Goal: Task Accomplishment & Management: Manage account settings

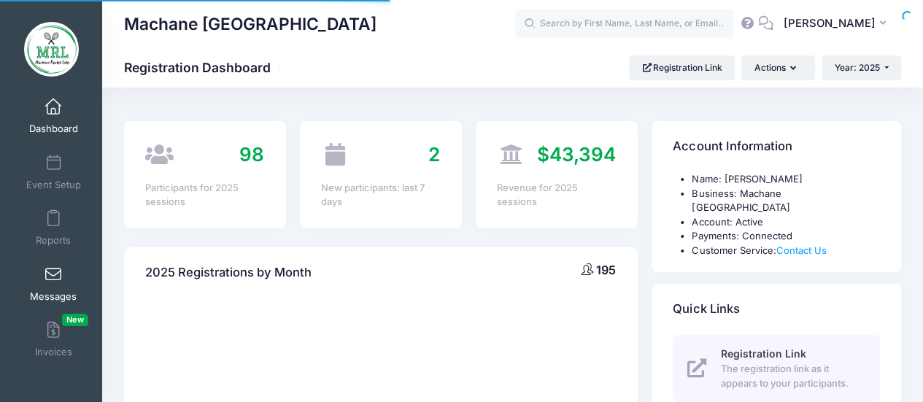
select select
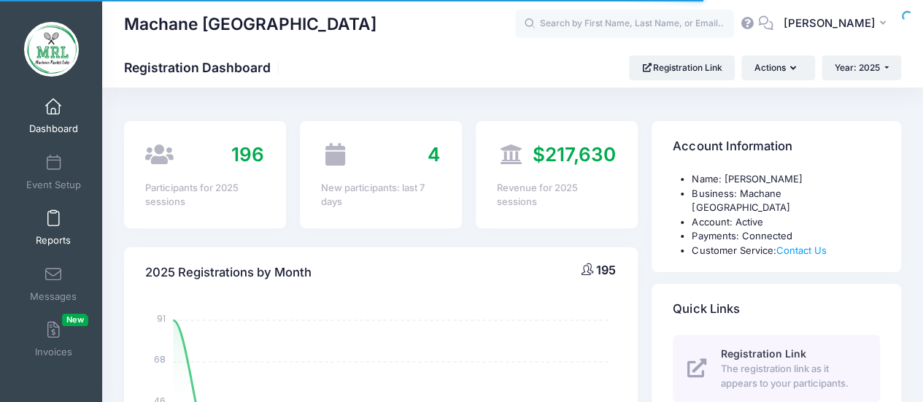
click at [53, 213] on span at bounding box center [53, 219] width 0 height 16
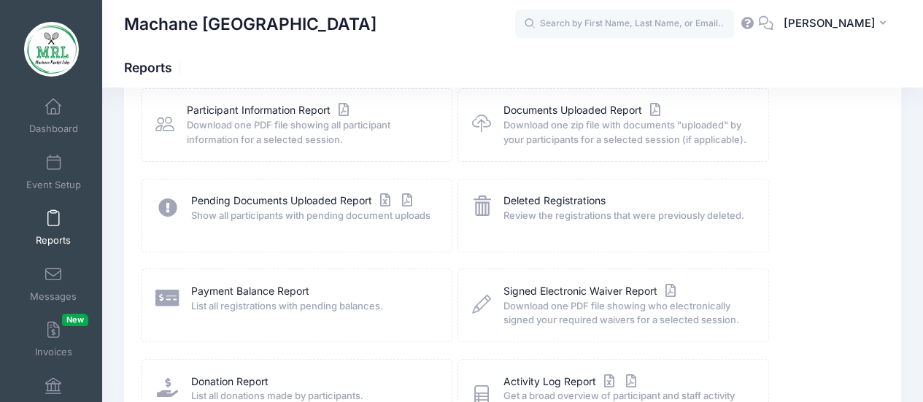
scroll to position [182, 0]
click at [260, 291] on link "Payment Balance Report" at bounding box center [250, 290] width 118 height 15
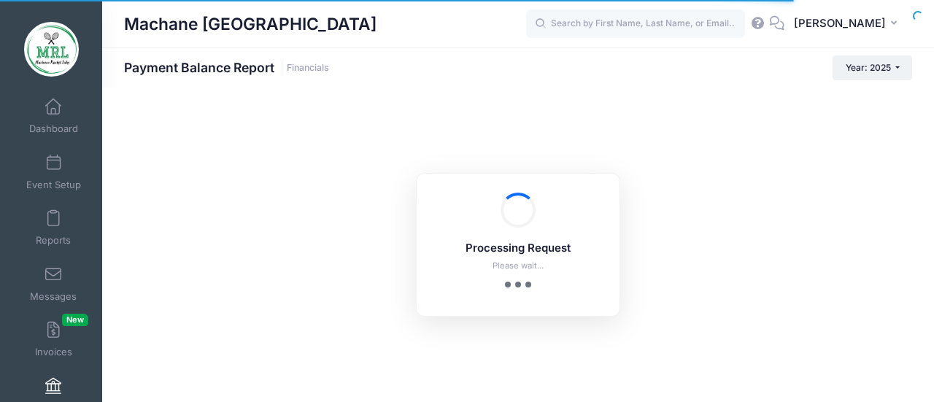
select select "10"
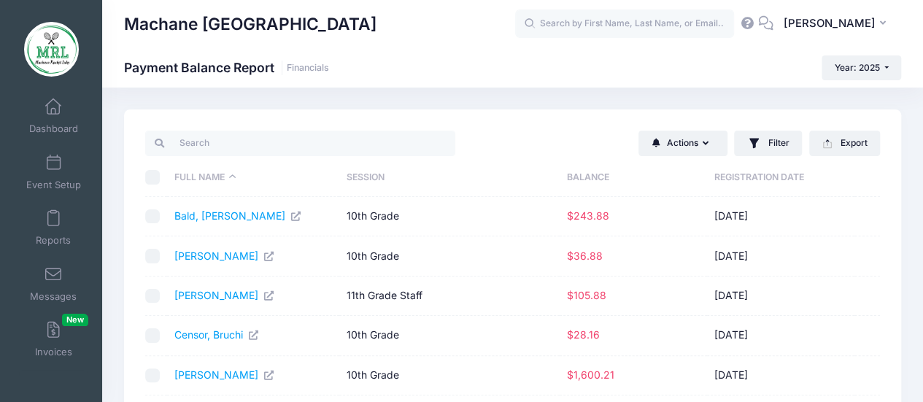
click at [586, 171] on th "Balance" at bounding box center [632, 177] width 147 height 39
click at [233, 212] on link "[PERSON_NAME]" at bounding box center [216, 215] width 84 height 12
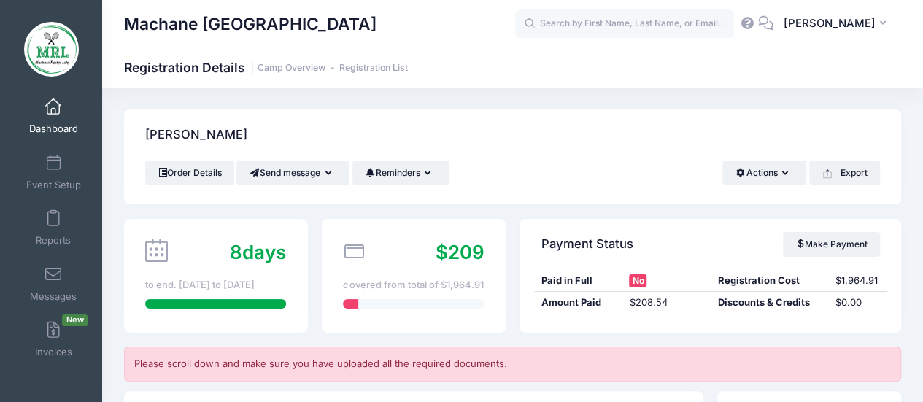
click at [536, 125] on div "[PERSON_NAME]" at bounding box center [512, 134] width 777 height 51
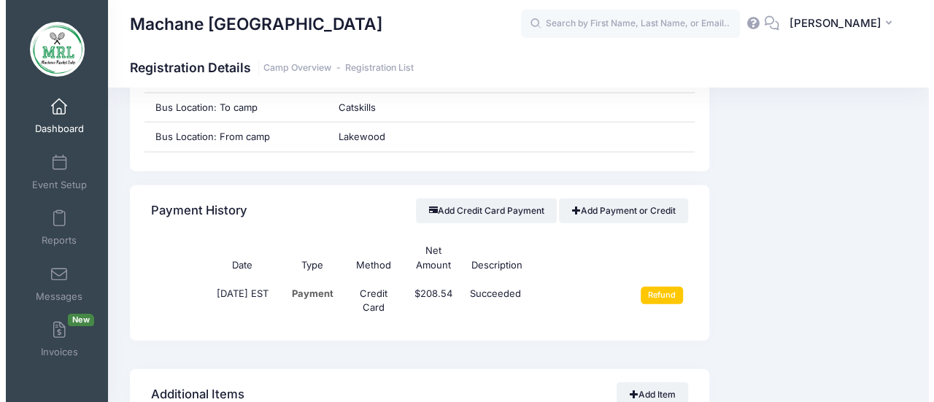
scroll to position [1624, 0]
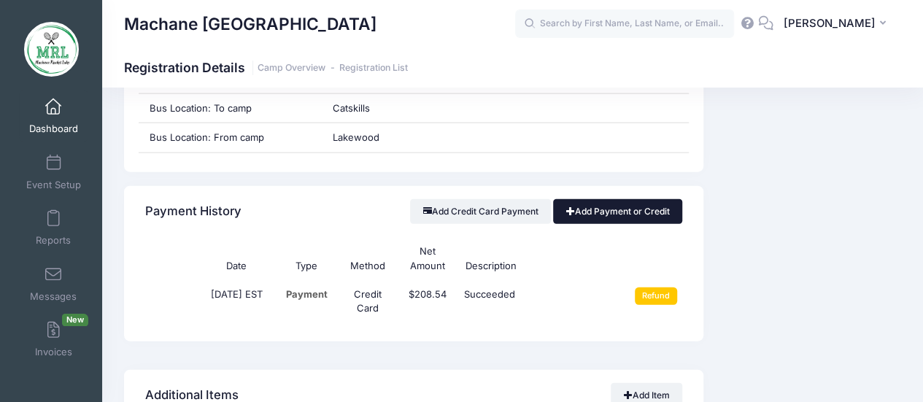
click at [621, 205] on link "Add Payment or Credit" at bounding box center [617, 211] width 129 height 25
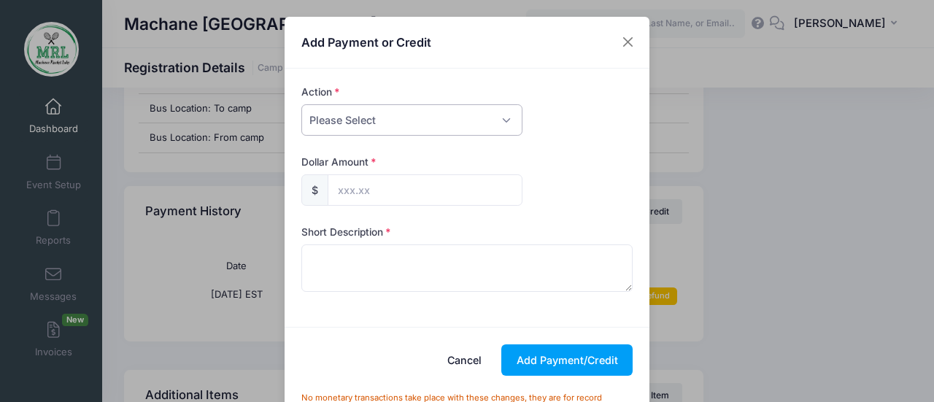
click at [464, 117] on select "Please Select Payment Credit Refund (Offline)" at bounding box center [411, 119] width 221 height 31
select select "credit"
click at [301, 104] on select "Please Select Payment Credit Refund (Offline)" at bounding box center [411, 119] width 221 height 31
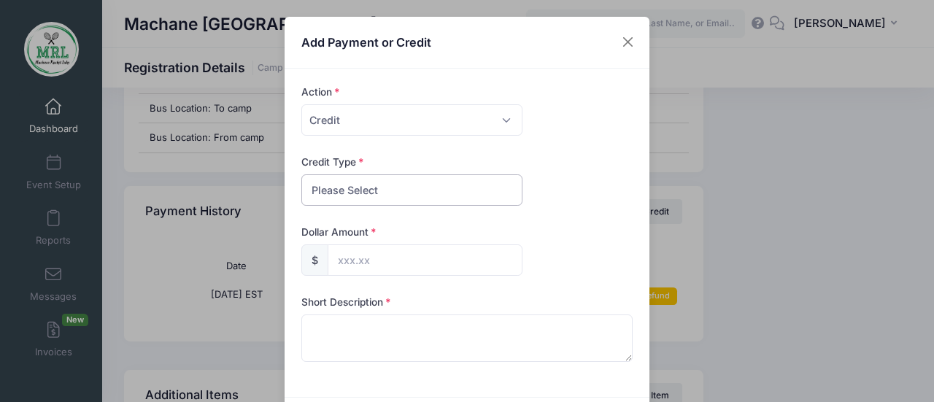
click at [362, 186] on select "Please Select Discount Scholarship Other" at bounding box center [411, 189] width 221 height 31
select select "discount"
click at [301, 174] on select "Please Select Discount Scholarship Other" at bounding box center [411, 189] width 221 height 31
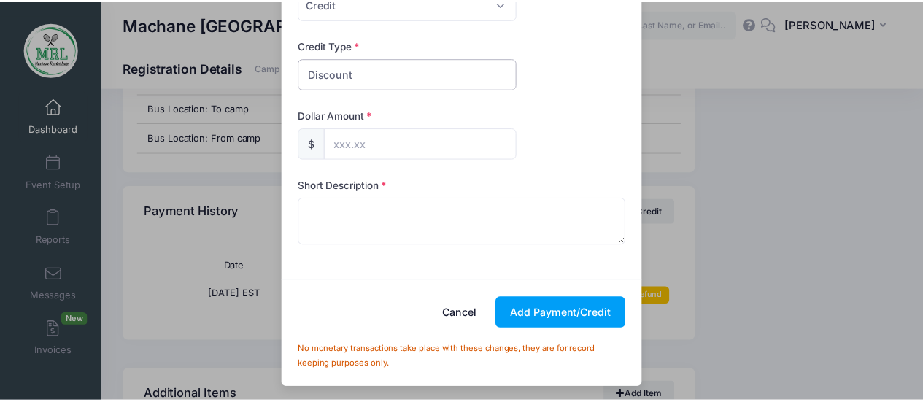
scroll to position [0, 0]
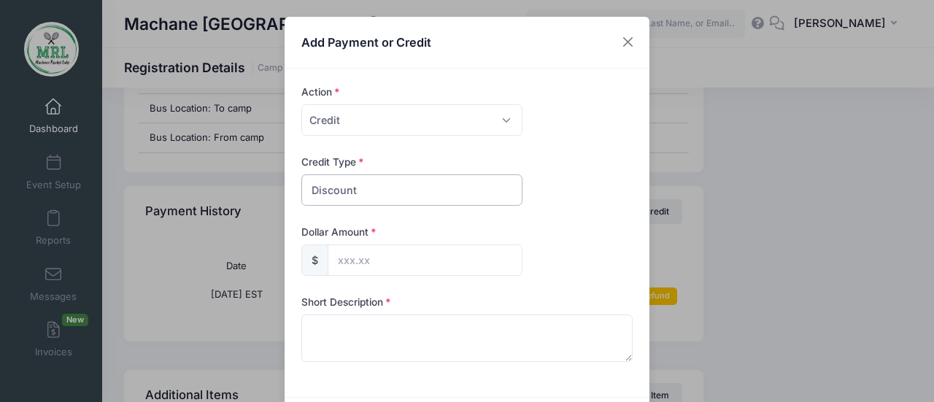
click at [354, 188] on select "Please Select Discount Scholarship Other" at bounding box center [411, 189] width 221 height 31
click at [301, 174] on select "Please Select Discount Scholarship Other" at bounding box center [411, 189] width 221 height 31
drag, startPoint x: 470, startPoint y: 31, endPoint x: 559, endPoint y: 114, distance: 121.3
click at [559, 114] on div "Add Payment or Credit Action Please Select Payment Credit Refund (Offline) Paym…" at bounding box center [466, 261] width 365 height 488
click at [809, 192] on div "Add Payment or Credit Action Please Select Payment Credit Refund (Offline) Paym…" at bounding box center [467, 201] width 934 height 402
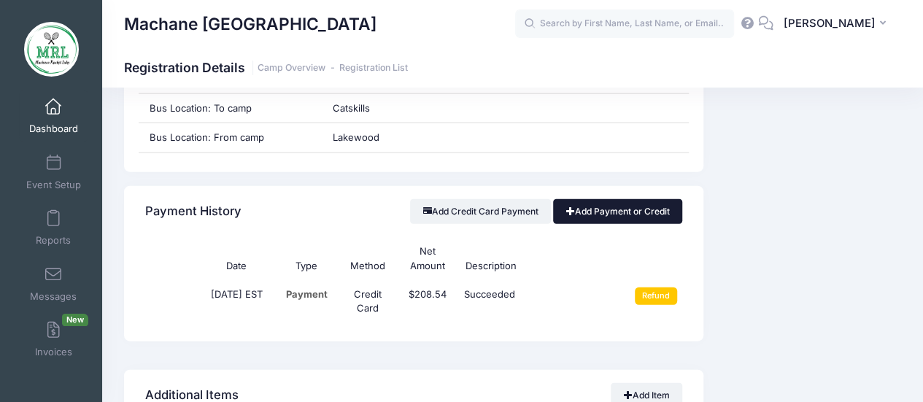
click at [630, 201] on link "Add Payment or Credit" at bounding box center [617, 211] width 129 height 25
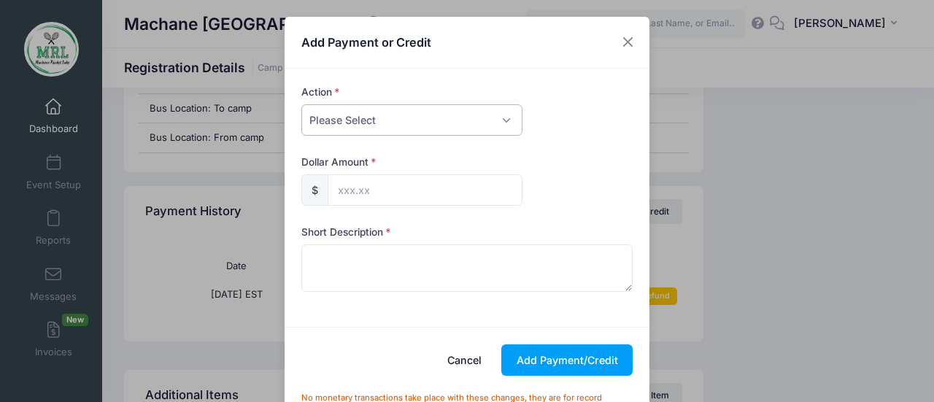
click at [346, 119] on select "Please Select Payment Credit Refund (Offline)" at bounding box center [411, 119] width 221 height 31
click at [301, 104] on select "Please Select Payment Credit Refund (Offline)" at bounding box center [411, 119] width 221 height 31
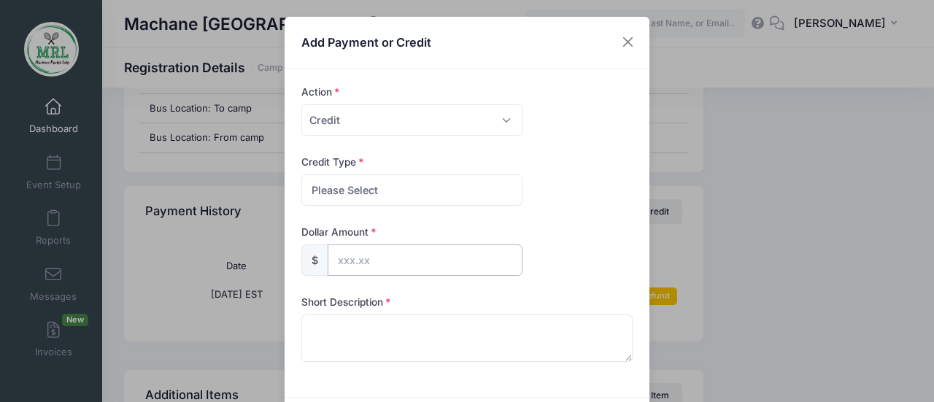
click at [394, 263] on input "text" at bounding box center [425, 259] width 195 height 31
click at [626, 40] on button "Close" at bounding box center [628, 42] width 26 height 26
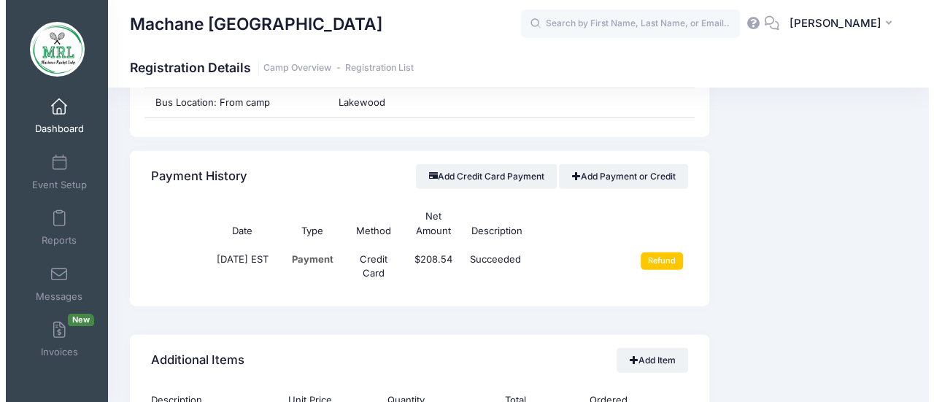
scroll to position [1657, 0]
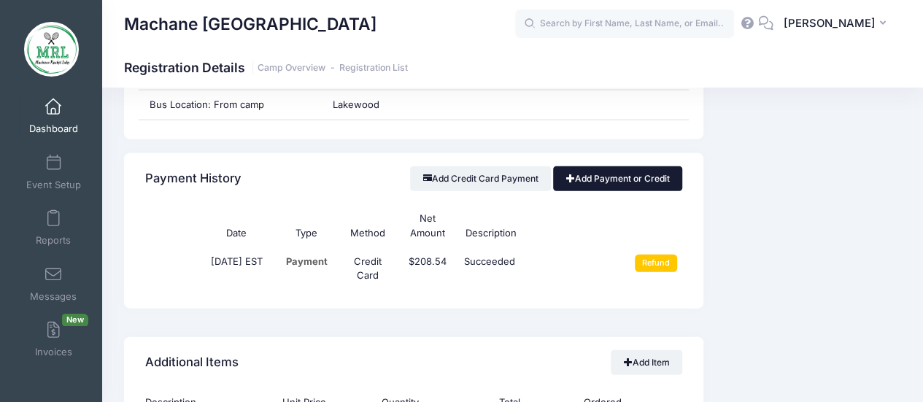
click at [628, 174] on link "Add Payment or Credit" at bounding box center [617, 178] width 129 height 25
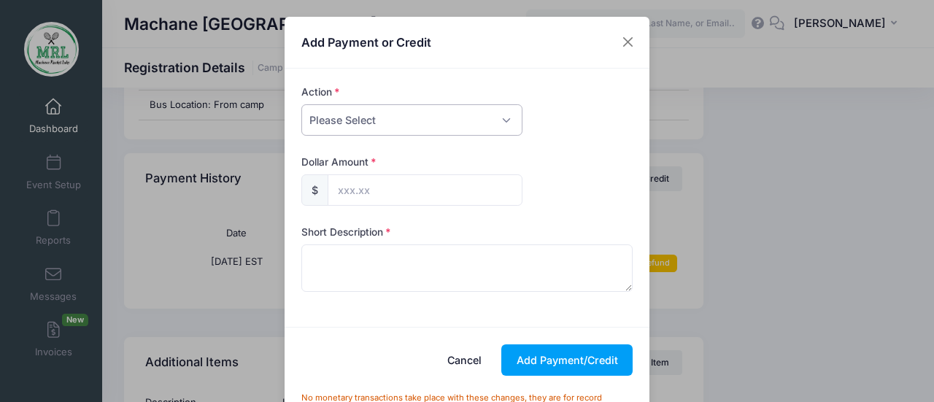
click at [355, 121] on select "Please Select Payment Credit Refund (Offline)" at bounding box center [411, 119] width 221 height 31
select select "credit"
click at [301, 104] on select "Please Select Payment Credit Refund (Offline)" at bounding box center [411, 119] width 221 height 31
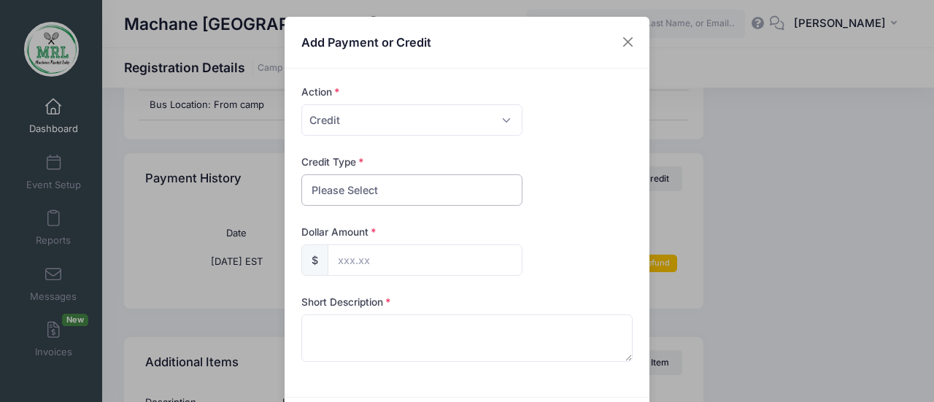
click at [337, 195] on select "Please Select Discount Scholarship Other" at bounding box center [411, 189] width 221 height 31
select select "discount"
click at [301, 174] on select "Please Select Discount Scholarship Other" at bounding box center [411, 189] width 221 height 31
click at [333, 263] on input "text" at bounding box center [425, 259] width 195 height 31
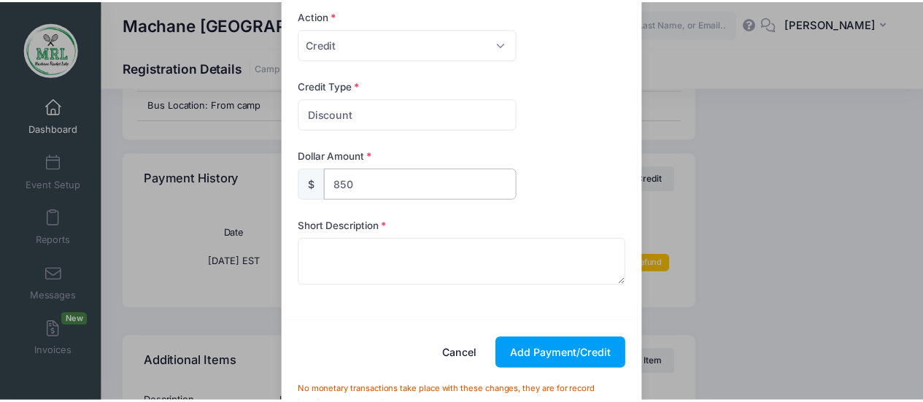
scroll to position [77, 0]
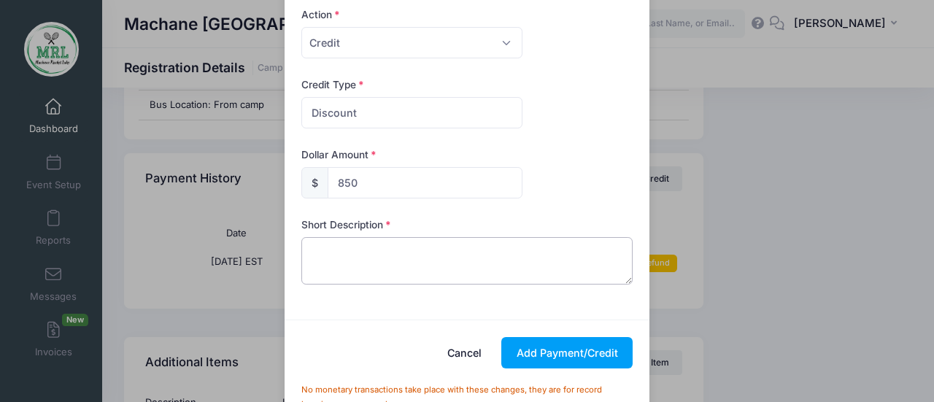
type input "850.00"
click at [357, 253] on textarea at bounding box center [467, 260] width 332 height 47
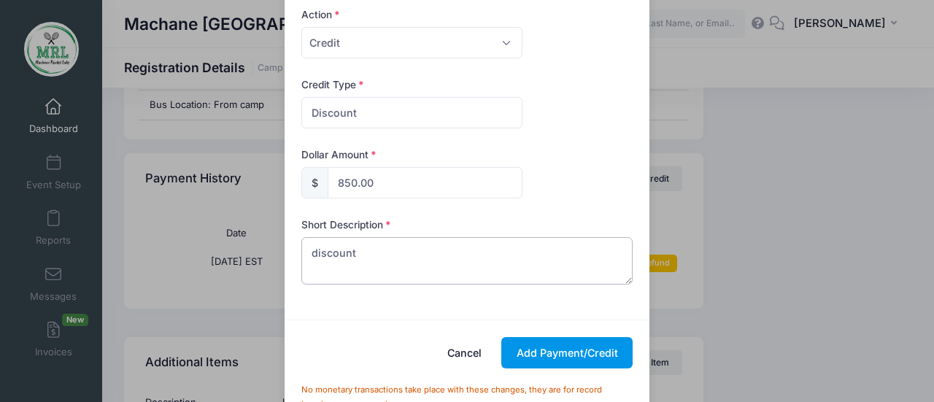
type textarea "discount"
click at [574, 347] on button "Add Payment/Credit" at bounding box center [566, 352] width 131 height 31
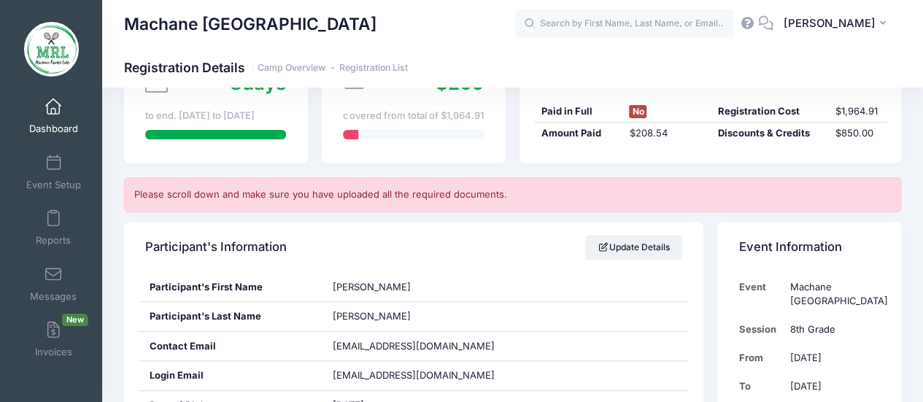
scroll to position [173, 0]
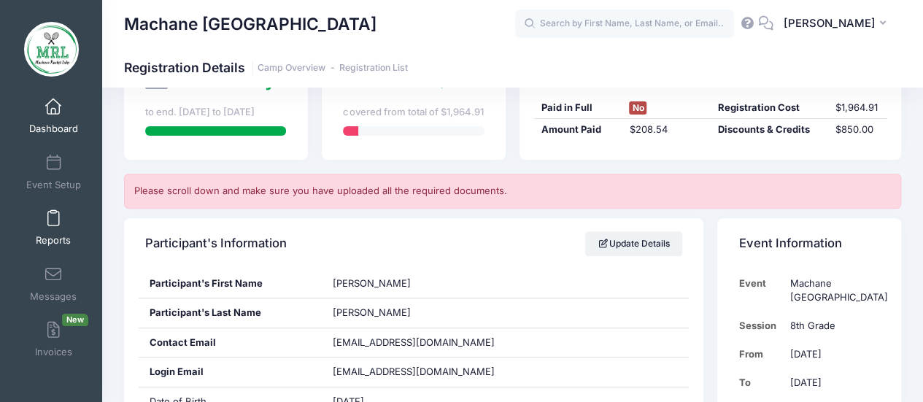
click at [53, 218] on span at bounding box center [53, 219] width 0 height 16
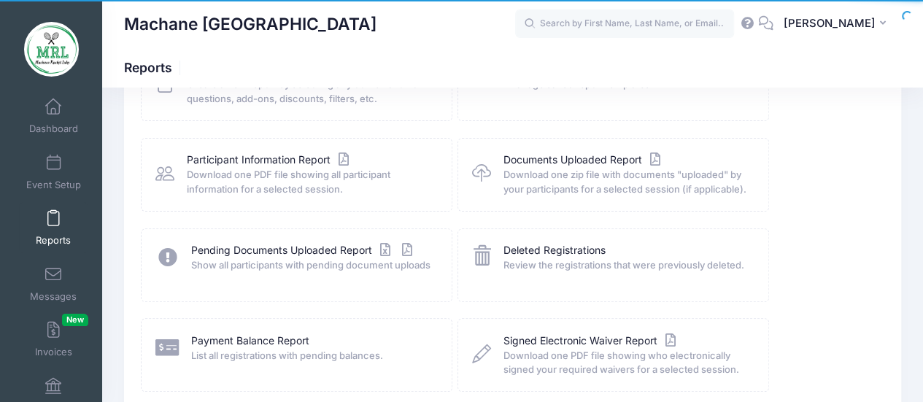
scroll to position [138, 0]
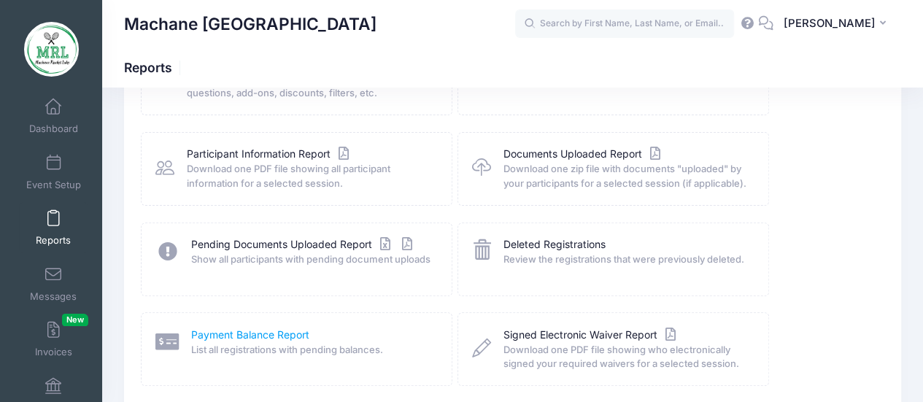
click at [268, 334] on link "Payment Balance Report" at bounding box center [250, 335] width 118 height 15
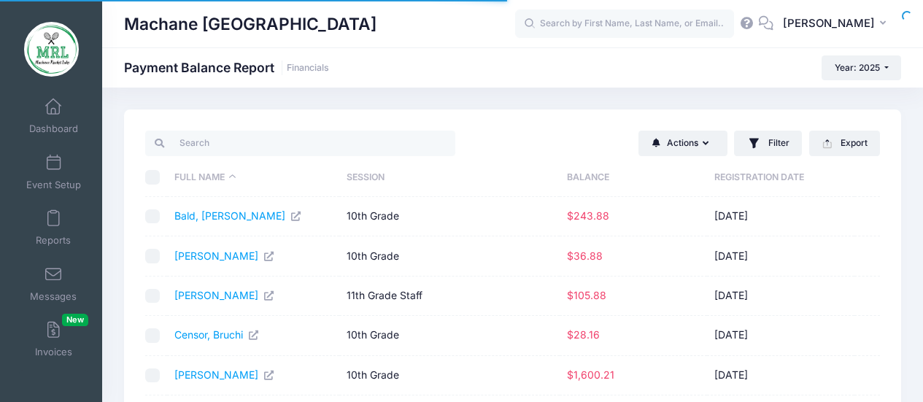
select select "10"
click at [588, 177] on th "Balance" at bounding box center [632, 177] width 147 height 39
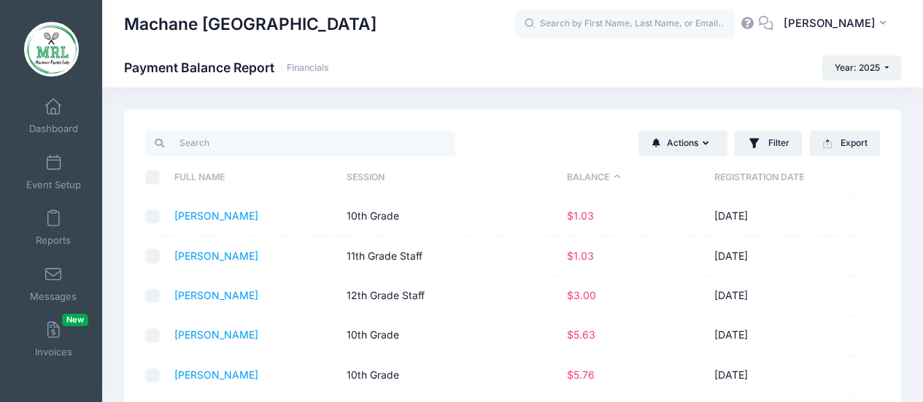
click at [588, 177] on th "Balance" at bounding box center [632, 177] width 147 height 39
click at [218, 214] on link "Hiller, Miriam" at bounding box center [216, 215] width 84 height 12
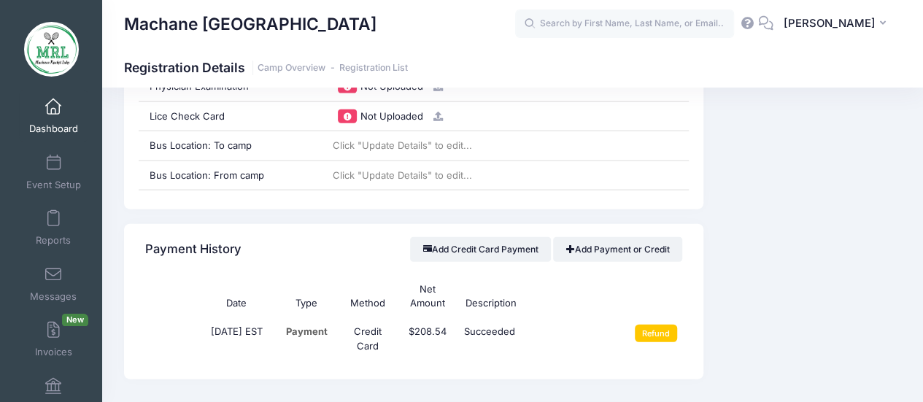
scroll to position [1627, 0]
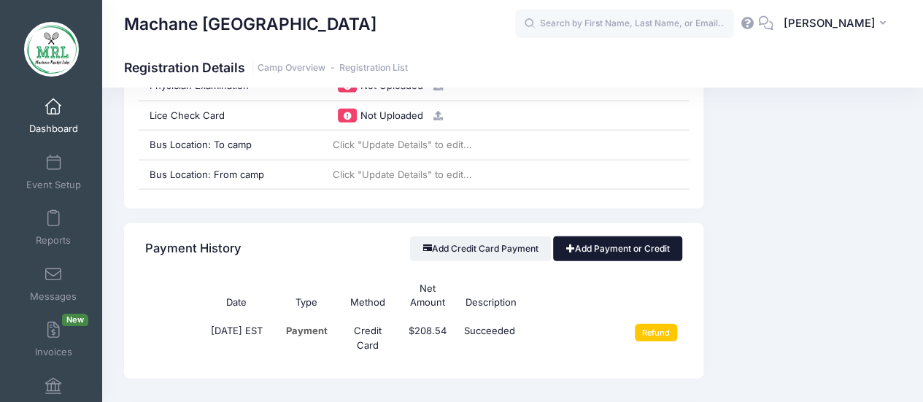
click at [605, 236] on link "Add Payment or Credit" at bounding box center [617, 248] width 129 height 25
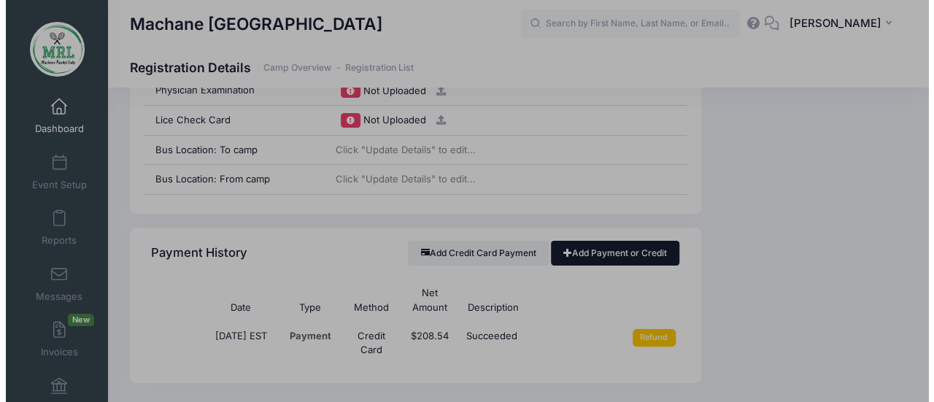
scroll to position [1616, 0]
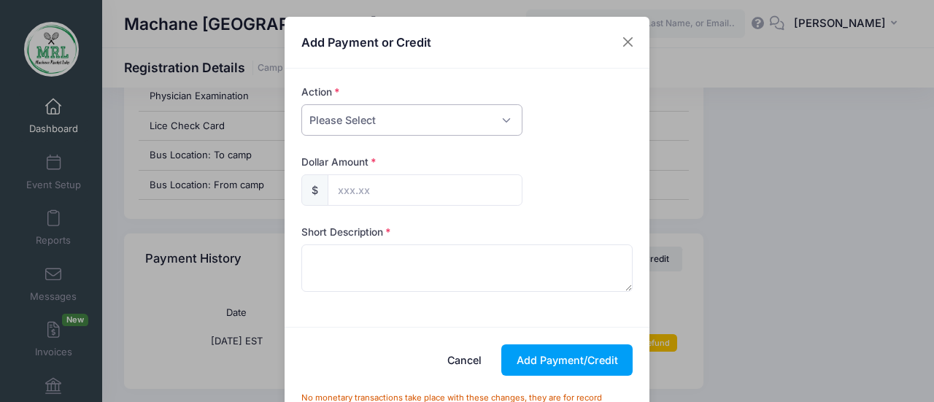
click at [349, 116] on select "Please Select Payment Credit Refund (Offline)" at bounding box center [411, 119] width 221 height 31
select select "credit"
click at [301, 104] on select "Please Select Payment Credit Refund (Offline)" at bounding box center [411, 119] width 221 height 31
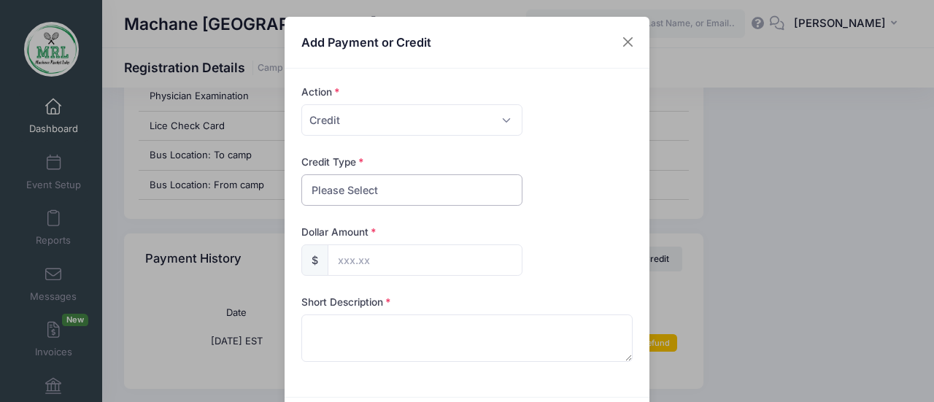
click at [362, 190] on select "Please Select Discount Scholarship Other" at bounding box center [411, 189] width 221 height 31
select select "discount"
click at [301, 174] on select "Please Select Discount Scholarship Other" at bounding box center [411, 189] width 221 height 31
click at [337, 257] on input "text" at bounding box center [425, 259] width 195 height 31
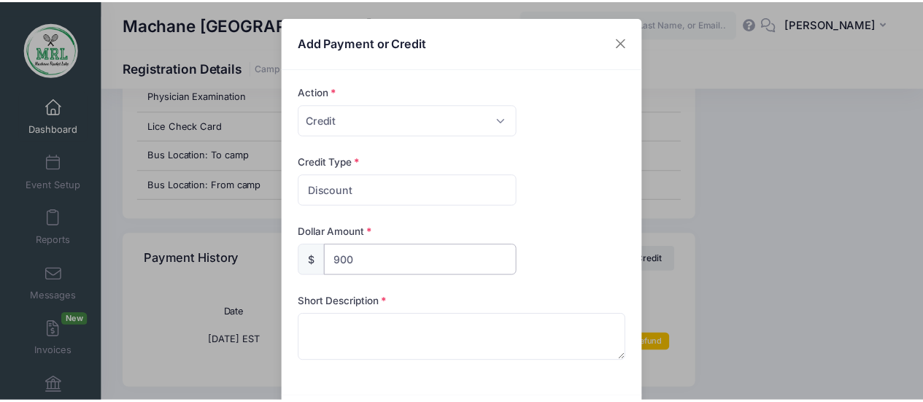
scroll to position [93, 0]
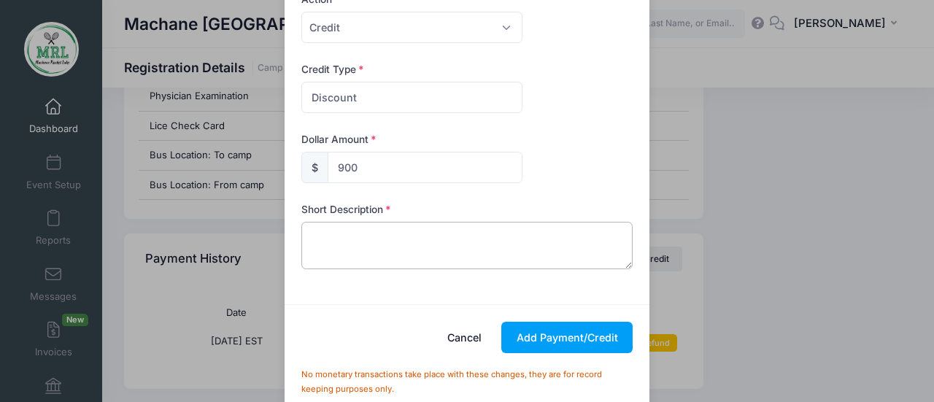
type input "900.00"
click at [351, 238] on textarea at bounding box center [467, 245] width 332 height 47
type textarea "discount"
click at [565, 336] on button "Add Payment/Credit" at bounding box center [566, 337] width 131 height 31
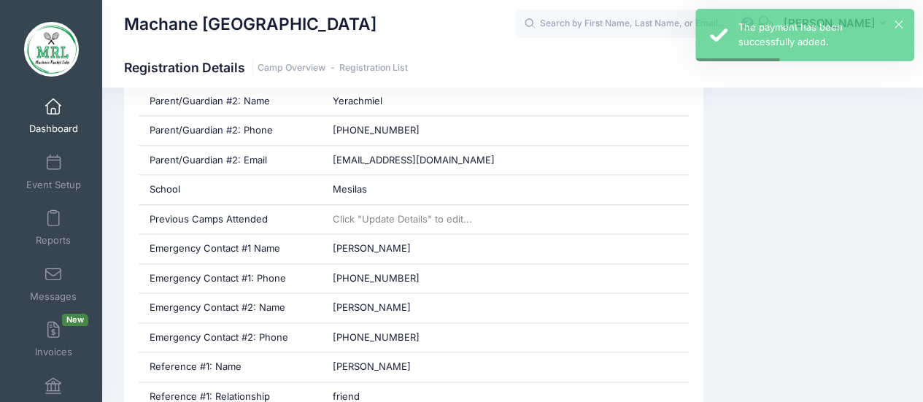
scroll to position [815, 0]
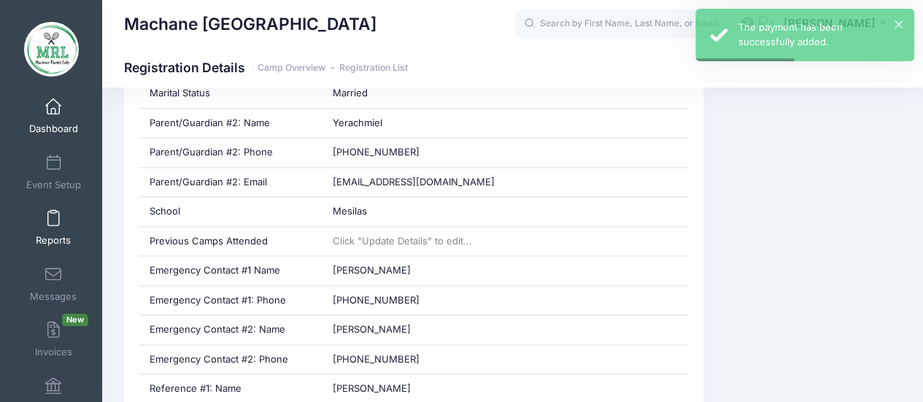
click at [53, 225] on span at bounding box center [53, 219] width 0 height 16
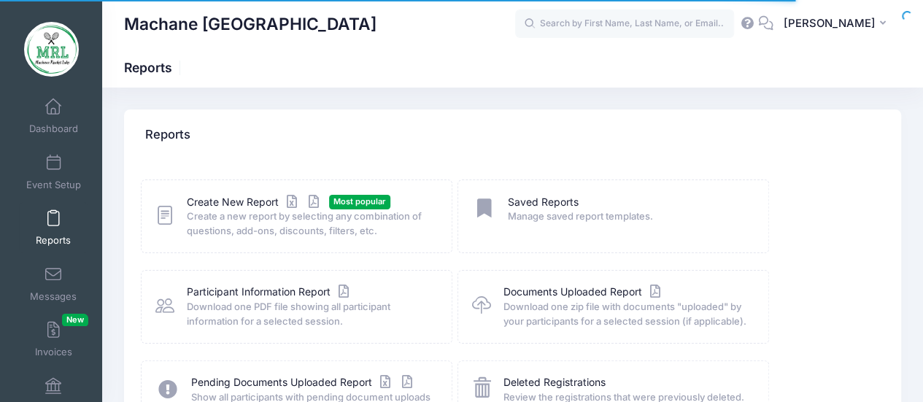
scroll to position [142, 0]
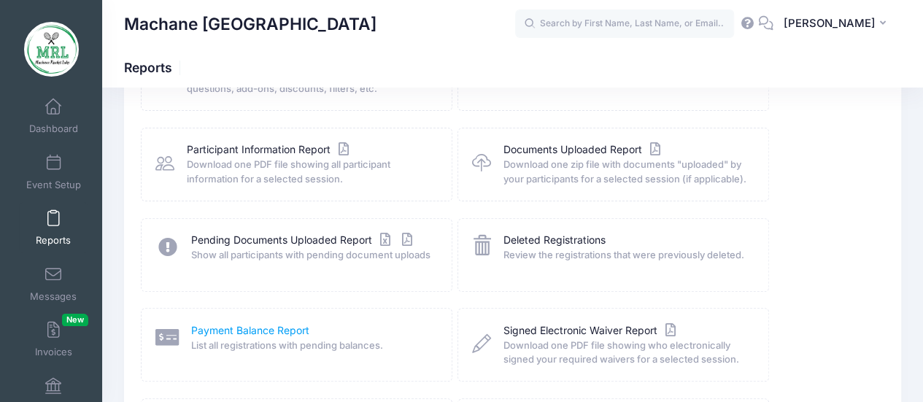
click at [245, 330] on link "Payment Balance Report" at bounding box center [250, 330] width 118 height 15
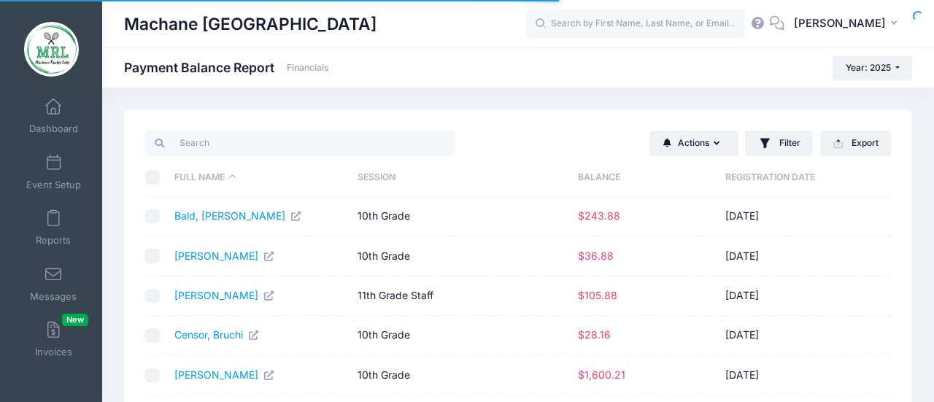
select select "10"
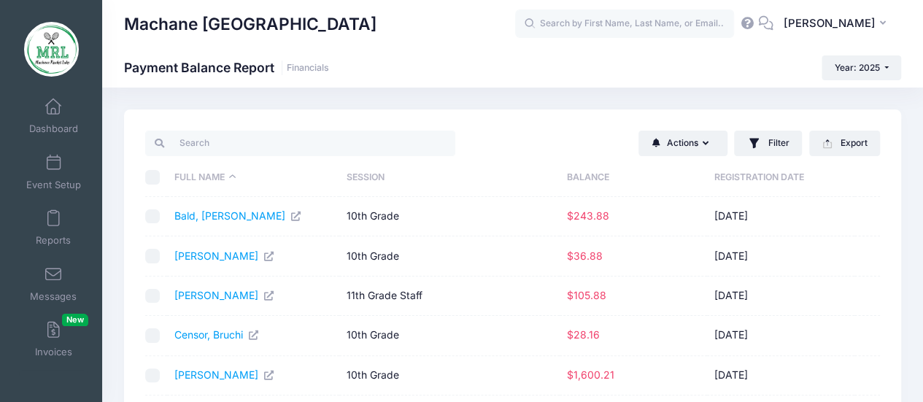
click at [584, 174] on th "Balance" at bounding box center [632, 177] width 147 height 39
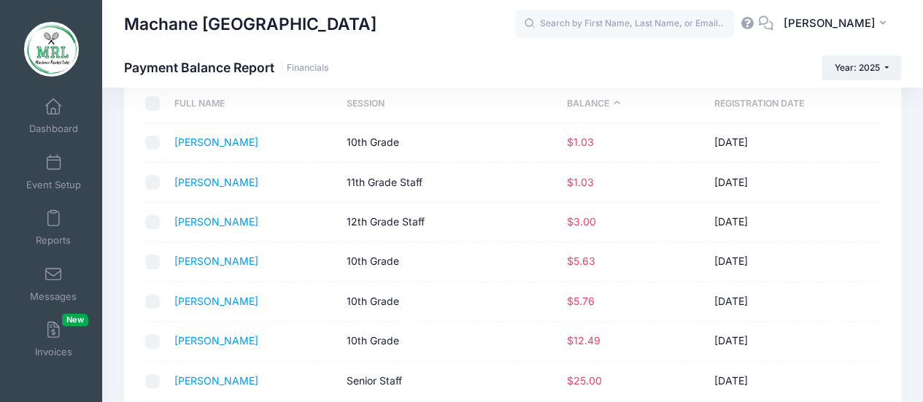
scroll to position [74, 0]
click at [584, 173] on td "$1.03" at bounding box center [632, 181] width 147 height 39
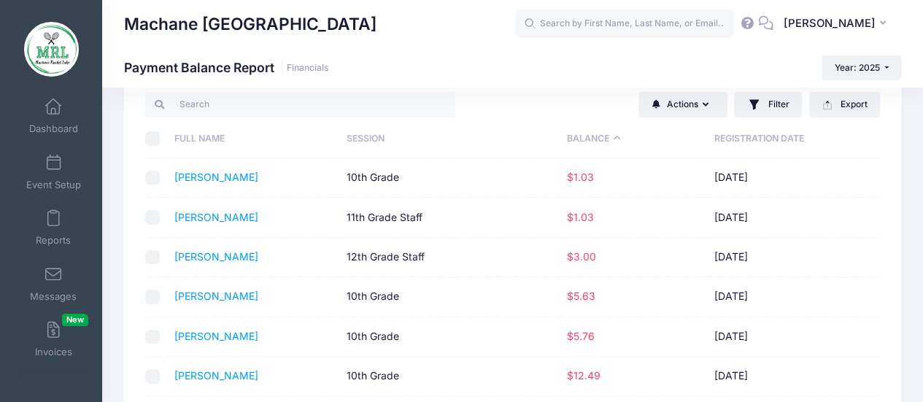
scroll to position [0, 0]
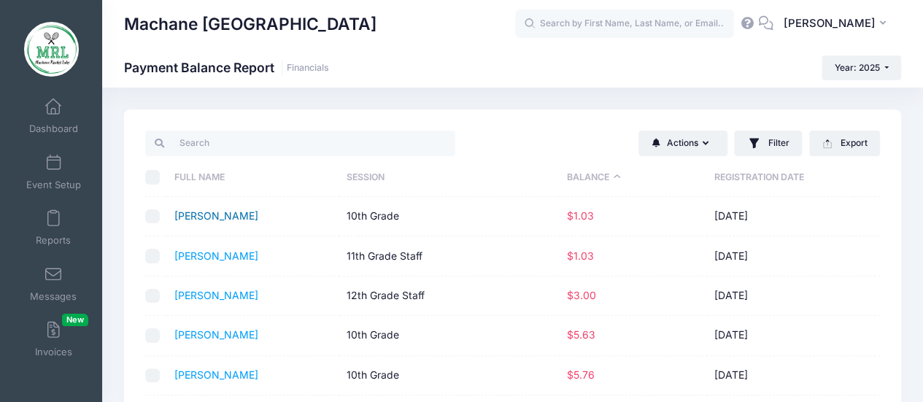
click at [190, 215] on link "[PERSON_NAME]" at bounding box center [216, 215] width 84 height 12
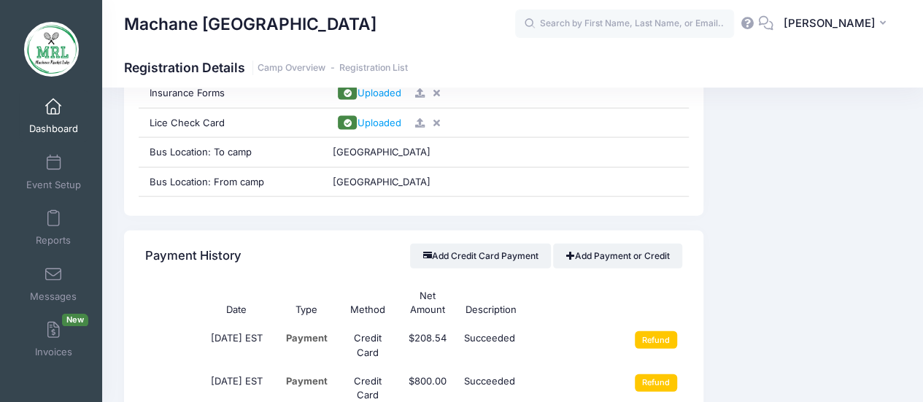
scroll to position [1604, 0]
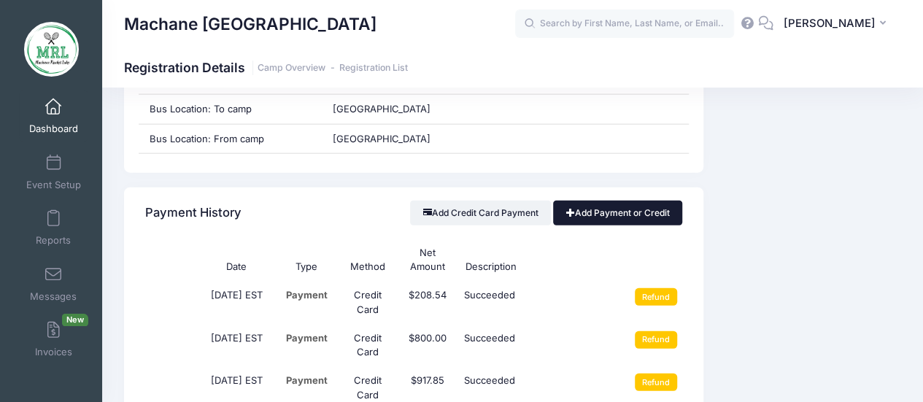
click at [587, 203] on link "Add Payment or Credit" at bounding box center [617, 213] width 129 height 25
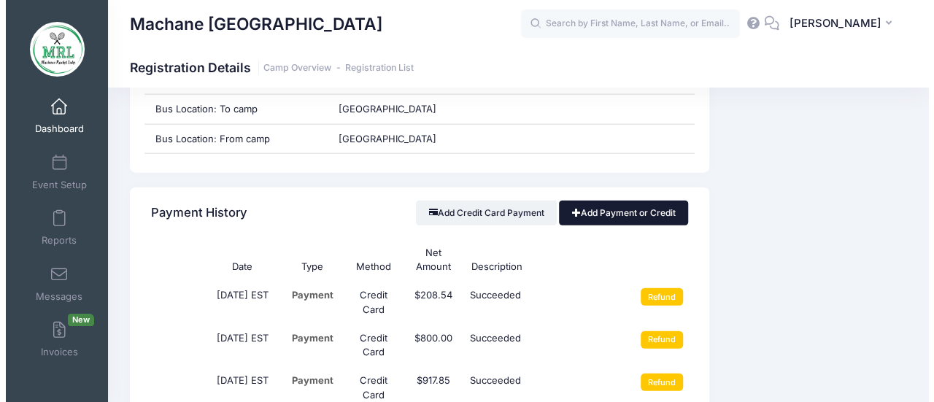
scroll to position [1594, 0]
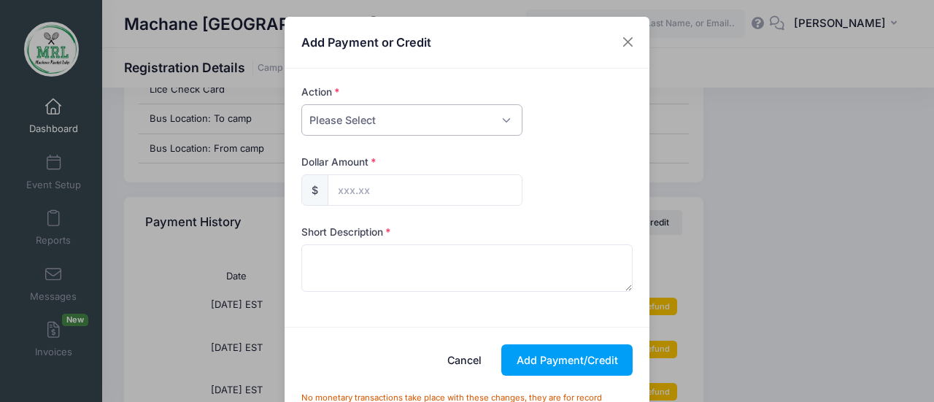
click at [329, 125] on select "Please Select Payment Credit Refund (Offline)" at bounding box center [411, 119] width 221 height 31
select select "credit"
click at [301, 104] on select "Please Select Payment Credit Refund (Offline)" at bounding box center [411, 119] width 221 height 31
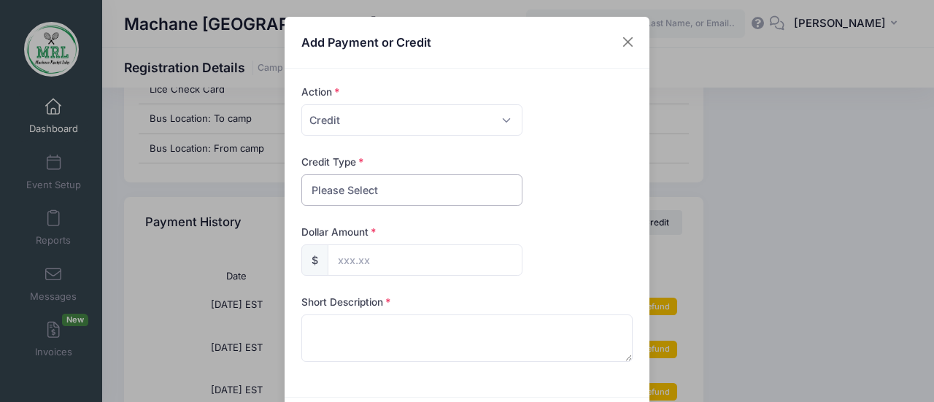
click at [366, 188] on select "Please Select Discount Scholarship Other" at bounding box center [411, 189] width 221 height 31
select select "discount"
click at [301, 174] on select "Please Select Discount Scholarship Other" at bounding box center [411, 189] width 221 height 31
click at [333, 264] on input "text" at bounding box center [425, 259] width 195 height 31
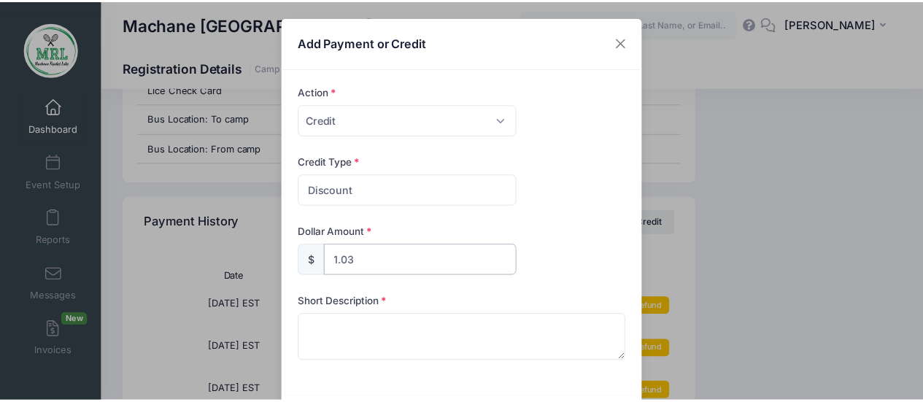
scroll to position [98, 0]
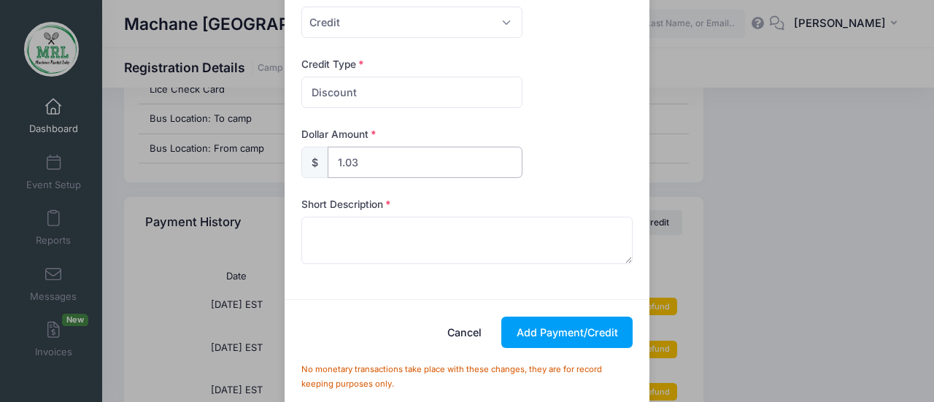
type input "1.03"
click at [338, 221] on textarea at bounding box center [467, 240] width 332 height 47
type textarea "discount"
click at [549, 336] on button "Add Payment/Credit" at bounding box center [566, 332] width 131 height 31
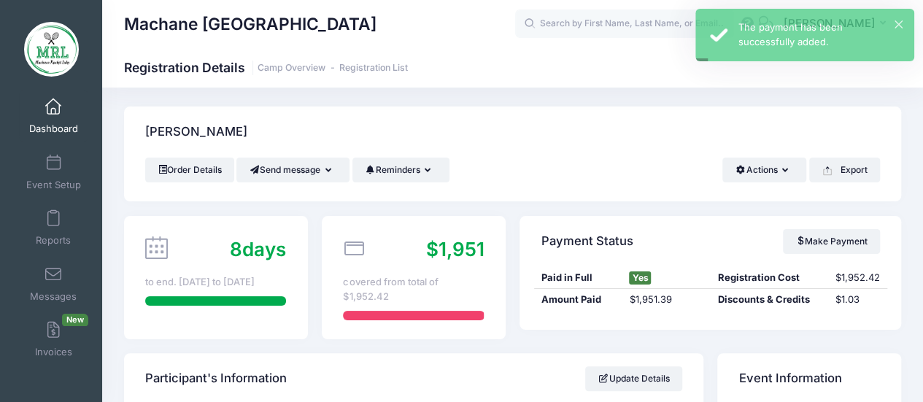
scroll to position [0, 0]
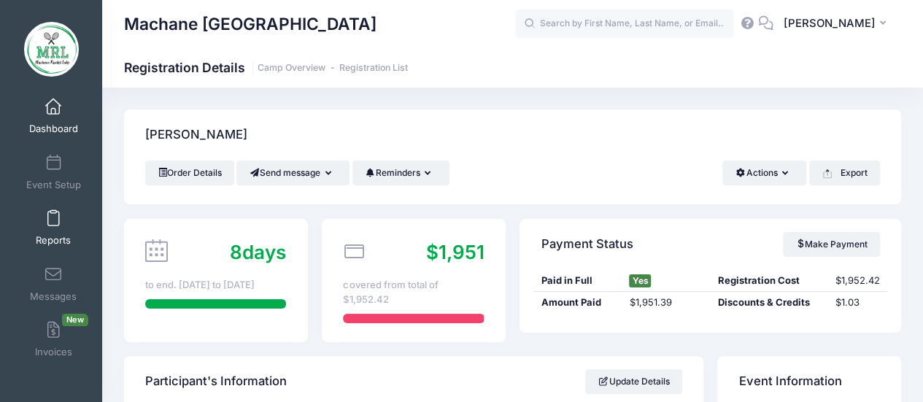
click at [53, 223] on span at bounding box center [53, 219] width 0 height 16
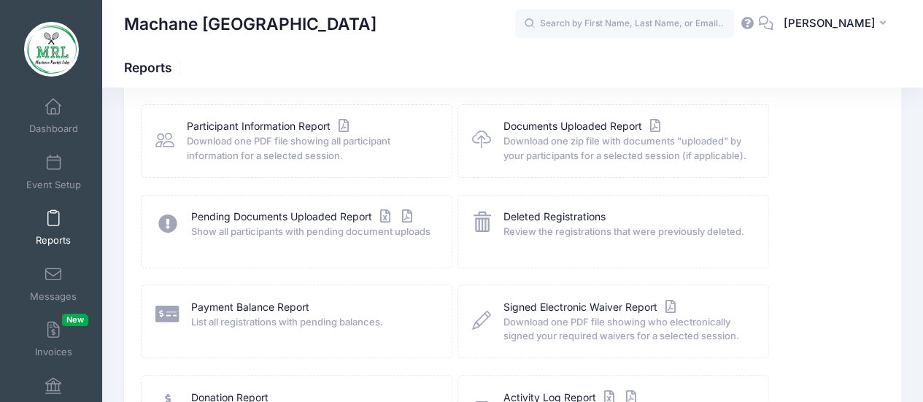
scroll to position [166, 0]
click at [254, 309] on link "Payment Balance Report" at bounding box center [250, 306] width 118 height 15
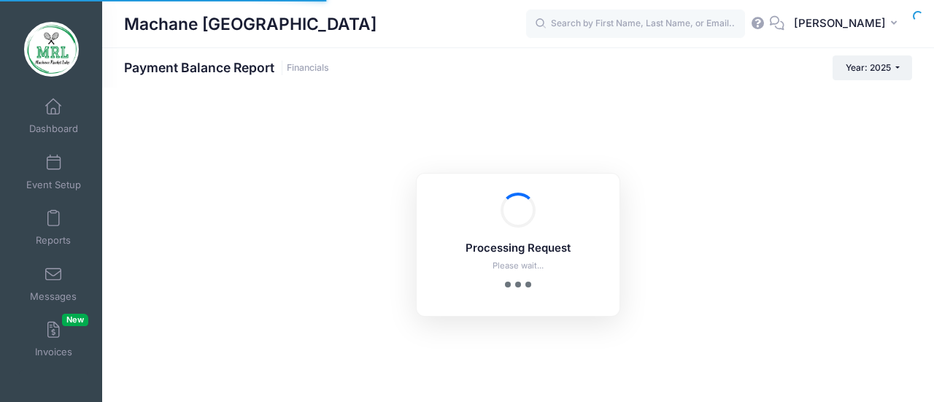
select select "10"
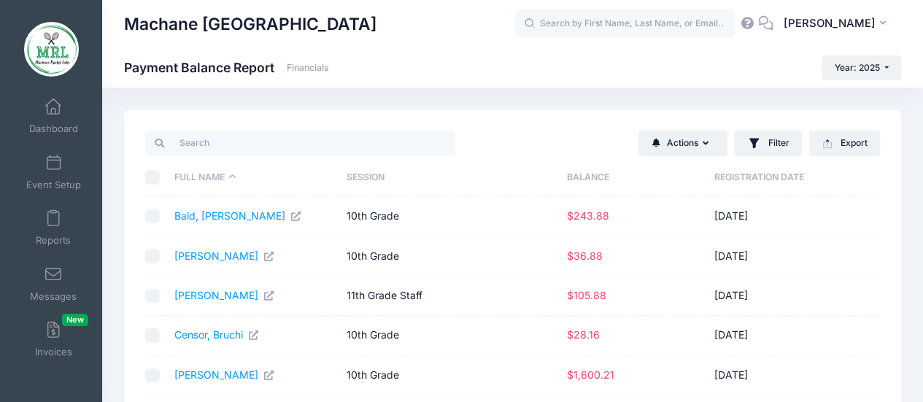
click at [578, 175] on th "Balance" at bounding box center [632, 177] width 147 height 39
click at [212, 217] on link "Weiss, Gitty" at bounding box center [216, 215] width 84 height 12
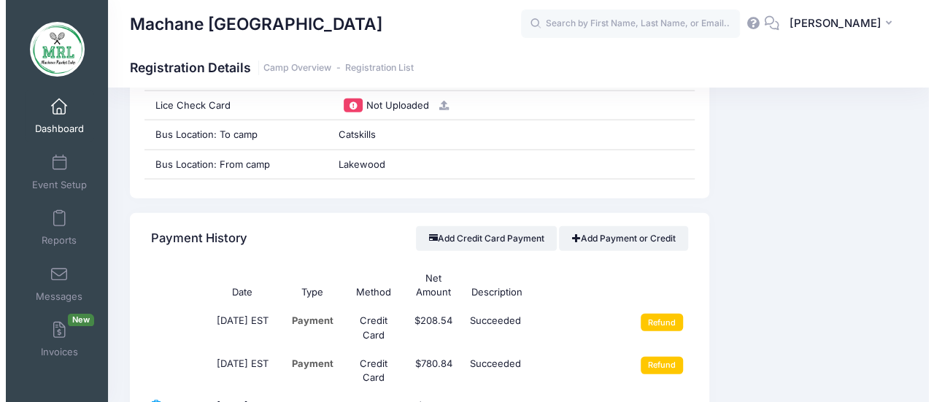
scroll to position [1643, 0]
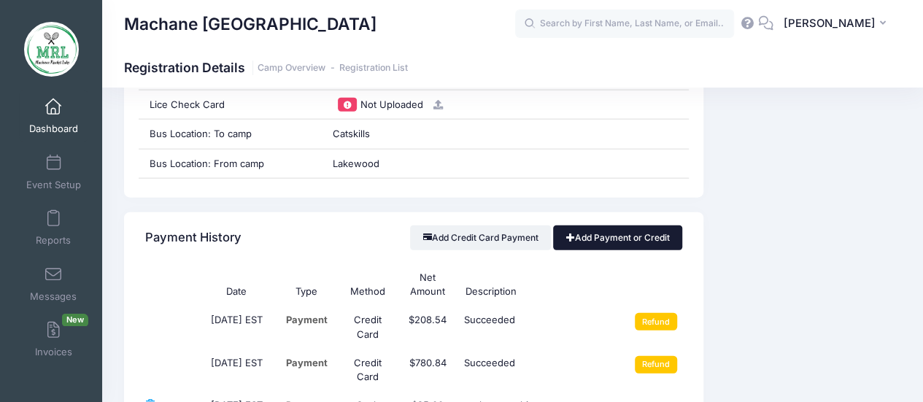
click at [629, 225] on link "Add Payment or Credit" at bounding box center [617, 237] width 129 height 25
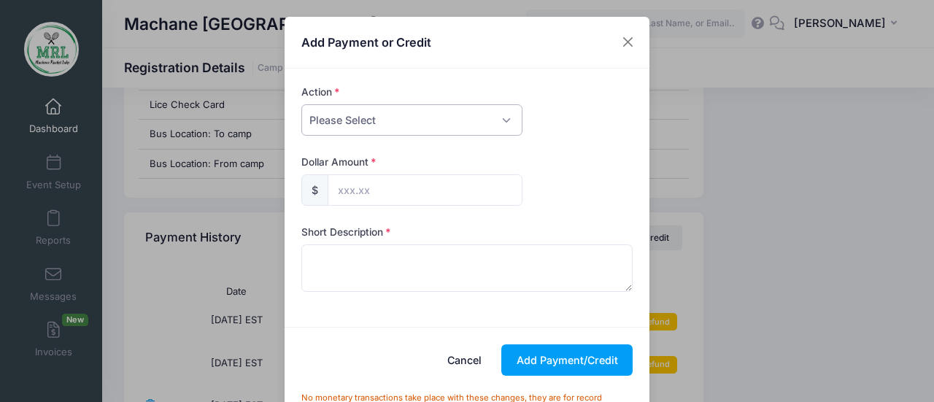
click at [352, 115] on select "Please Select Payment Credit Refund (Offline)" at bounding box center [411, 119] width 221 height 31
select select "credit"
click at [301, 104] on select "Please Select Payment Credit Refund (Offline)" at bounding box center [411, 119] width 221 height 31
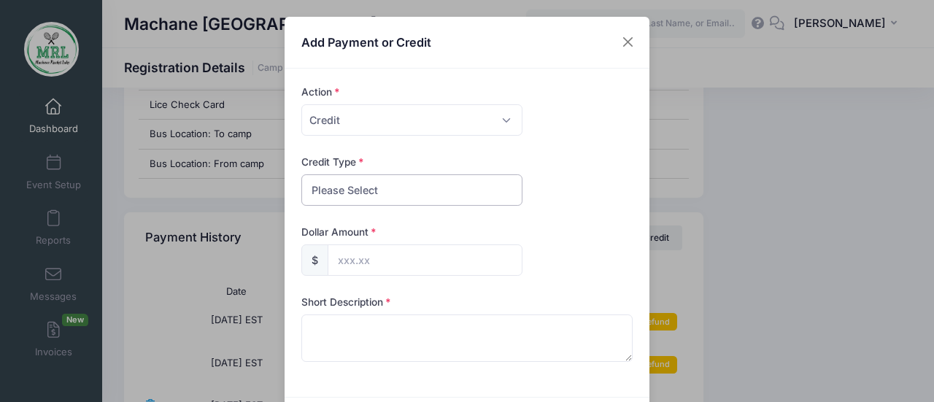
click at [341, 189] on select "Please Select Discount Scholarship Other" at bounding box center [411, 189] width 221 height 31
select select "discount"
click at [301, 174] on select "Please Select Discount Scholarship Other" at bounding box center [411, 189] width 221 height 31
click at [347, 263] on input "text" at bounding box center [425, 259] width 195 height 31
type input "1.03"
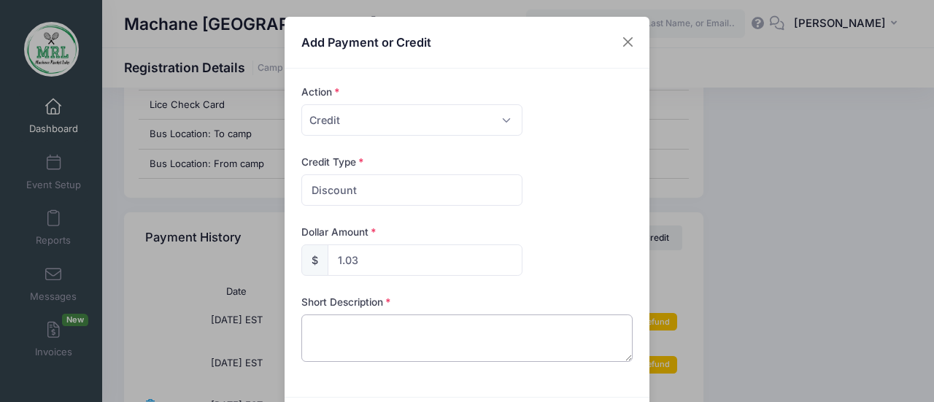
click at [376, 339] on textarea at bounding box center [467, 337] width 332 height 47
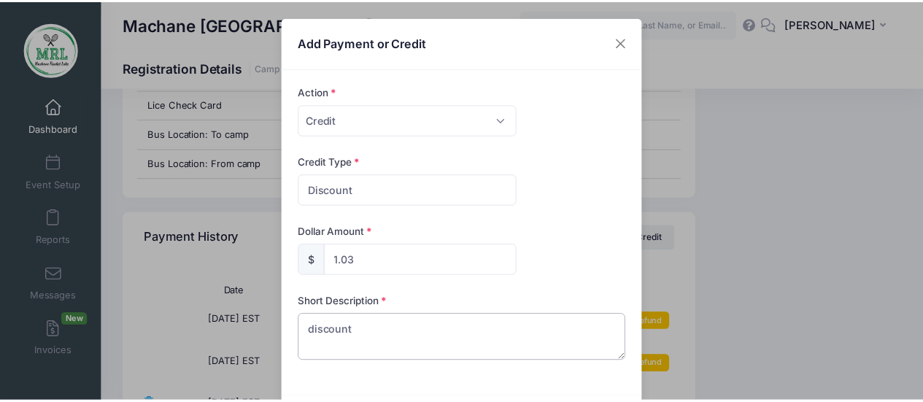
scroll to position [117, 0]
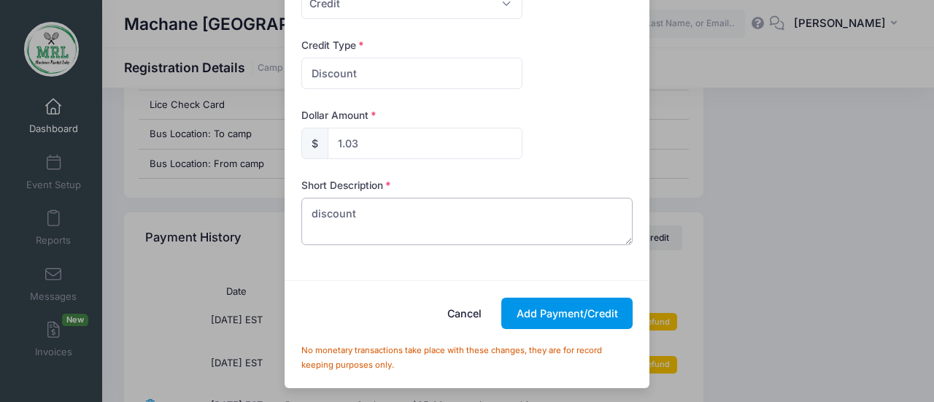
type textarea "discount"
click at [554, 311] on button "Add Payment/Credit" at bounding box center [566, 313] width 131 height 31
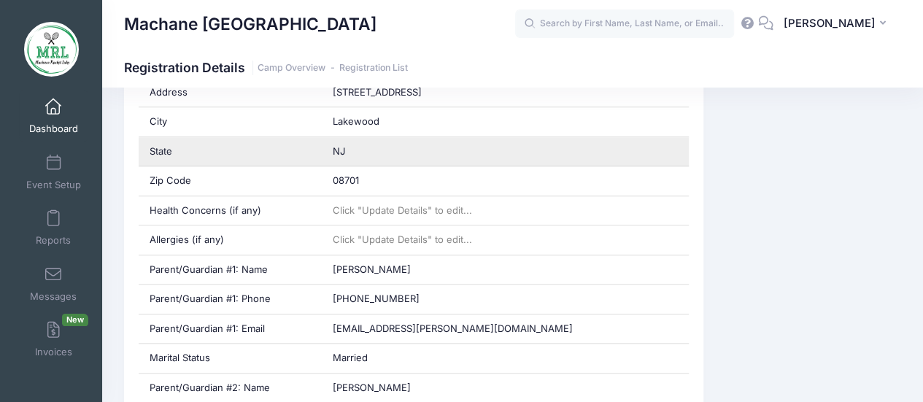
scroll to position [542, 0]
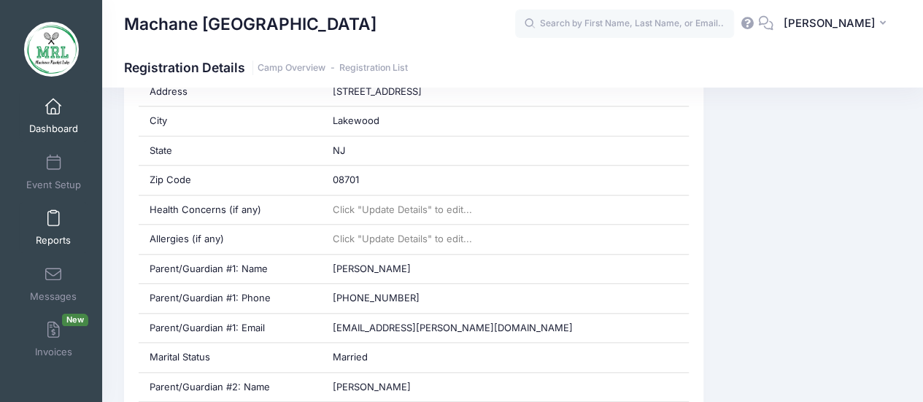
click at [52, 230] on link "Reports" at bounding box center [53, 227] width 69 height 51
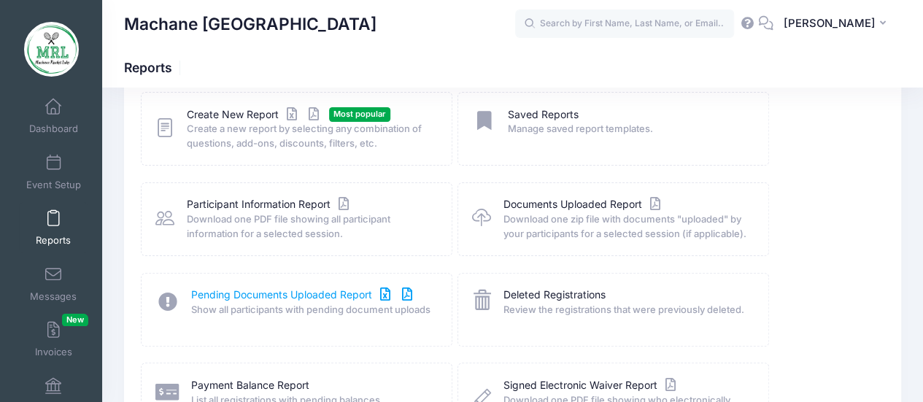
scroll to position [163, 0]
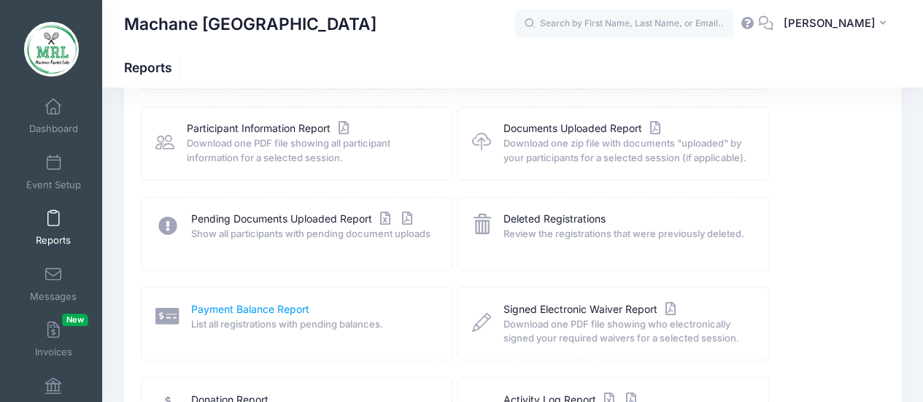
click at [253, 309] on link "Payment Balance Report" at bounding box center [250, 309] width 118 height 15
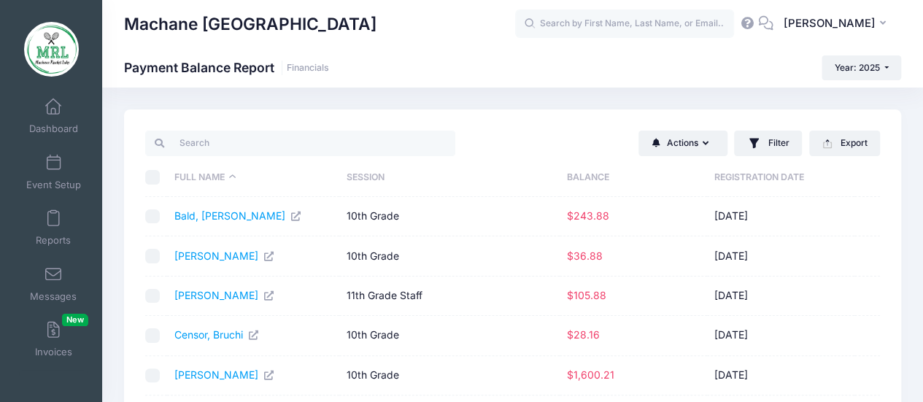
click at [577, 172] on th "Balance" at bounding box center [632, 177] width 147 height 39
click at [585, 178] on th "Balance" at bounding box center [632, 177] width 147 height 39
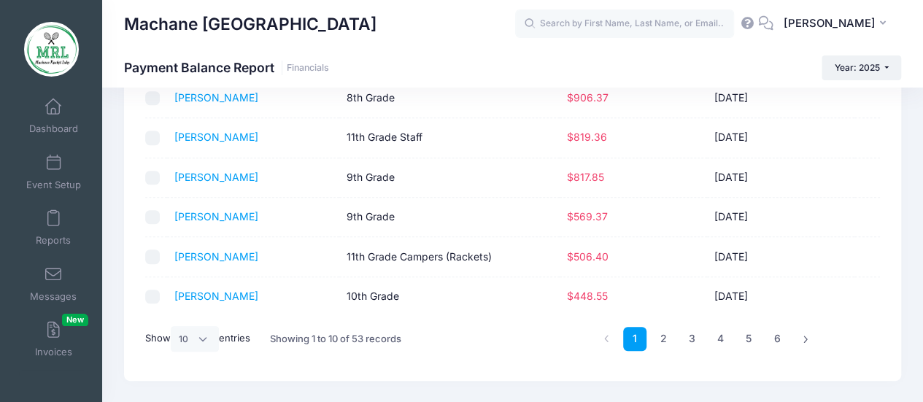
scroll to position [292, 0]
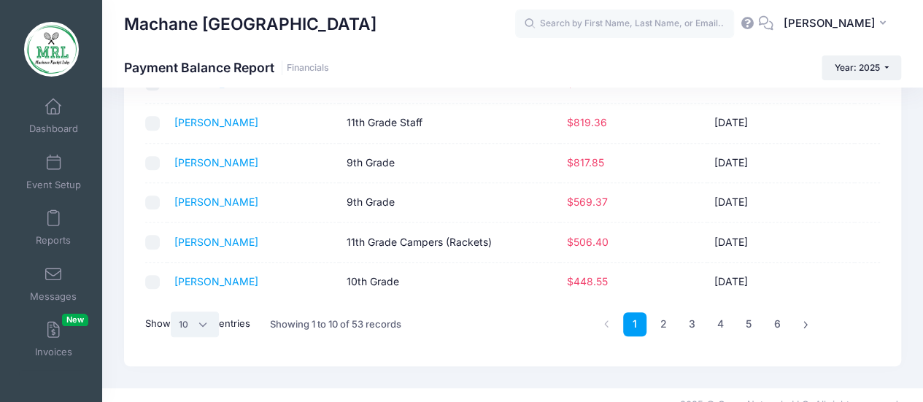
click at [187, 322] on select "All 10 25 50" at bounding box center [195, 323] width 48 height 25
select select "50"
click at [173, 336] on select "All 10 25 50" at bounding box center [195, 323] width 48 height 25
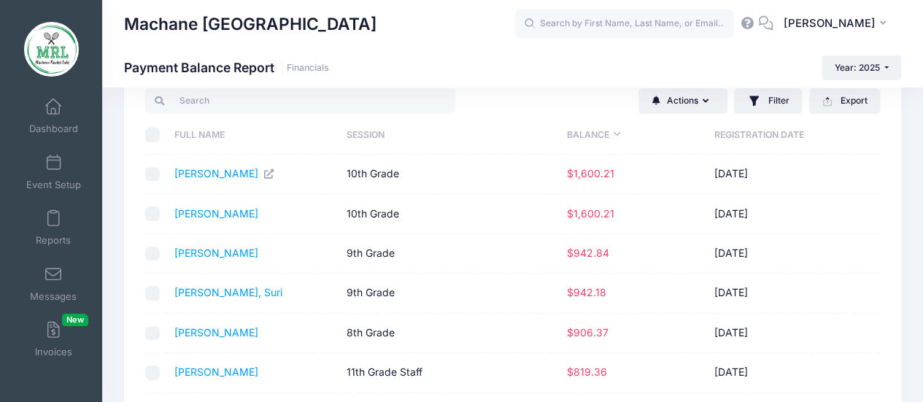
scroll to position [43, 0]
click at [274, 172] on icon at bounding box center [269, 172] width 12 height 9
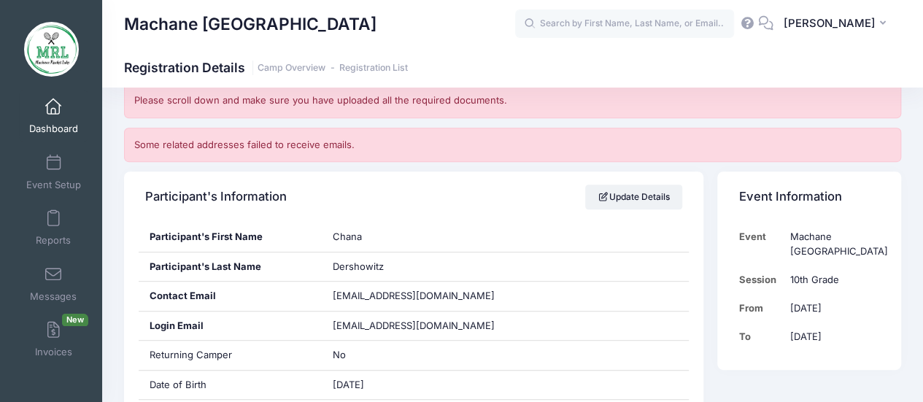
scroll to position [264, 0]
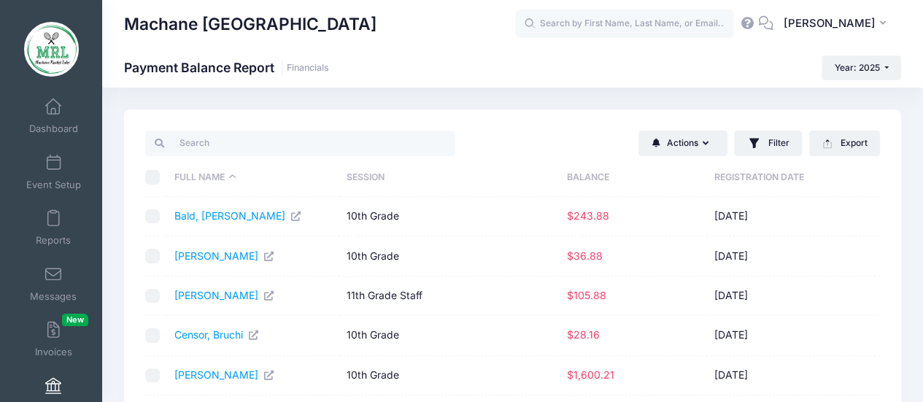
click at [581, 174] on th "Balance" at bounding box center [632, 177] width 147 height 39
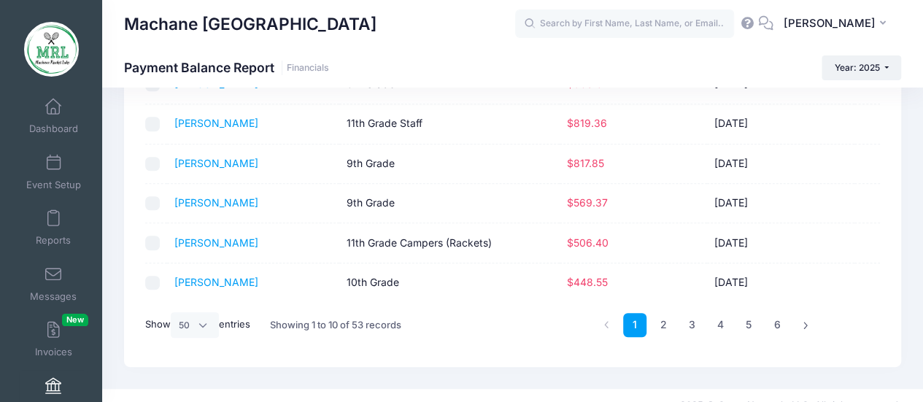
scroll to position [295, 0]
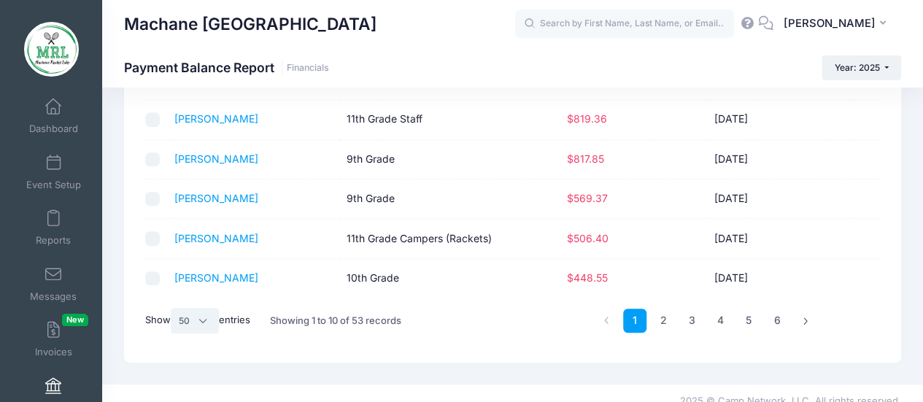
click at [204, 320] on select "All 10 25 50" at bounding box center [195, 320] width 48 height 25
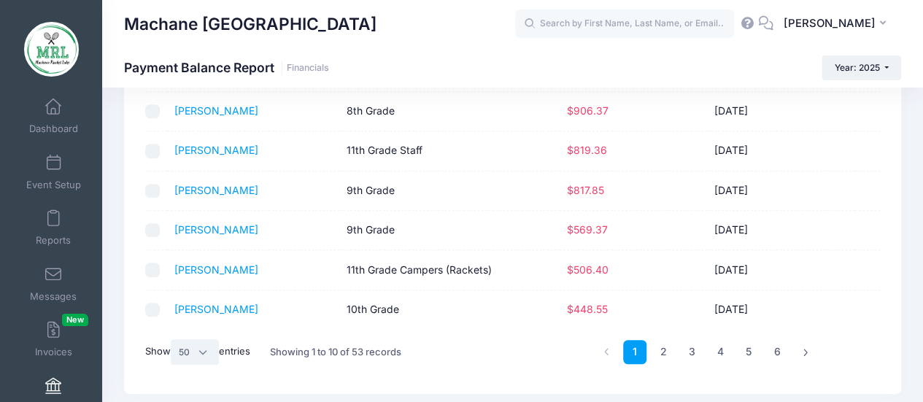
scroll to position [308, 0]
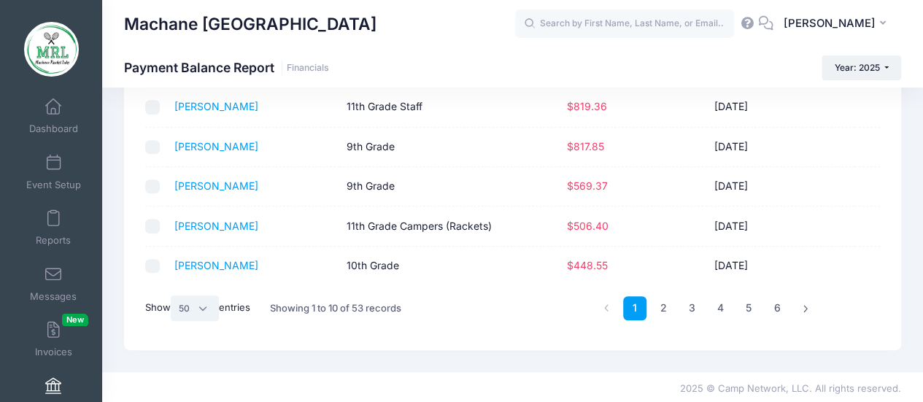
click at [206, 304] on select "All 10 25 50" at bounding box center [195, 307] width 48 height 25
click at [173, 295] on select "All 10 25 50" at bounding box center [195, 307] width 48 height 25
click at [661, 303] on link "2" at bounding box center [663, 308] width 24 height 24
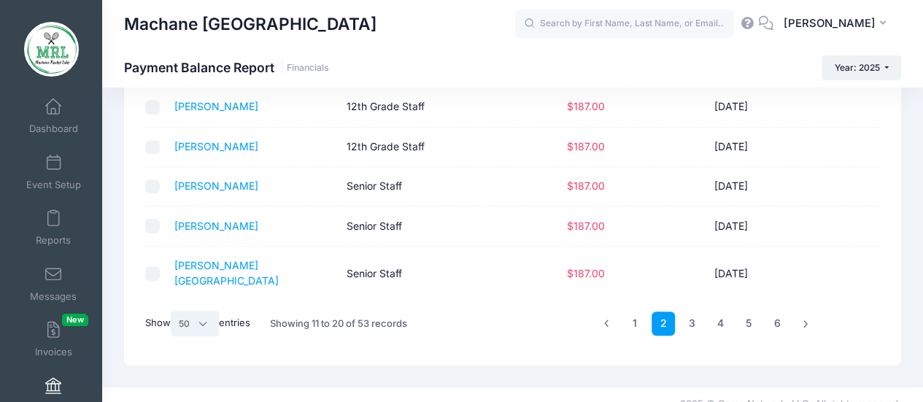
click at [204, 311] on select "All 10 25 50" at bounding box center [195, 323] width 48 height 25
select select "-1"
click at [173, 336] on select "All 10 25 50" at bounding box center [195, 323] width 48 height 25
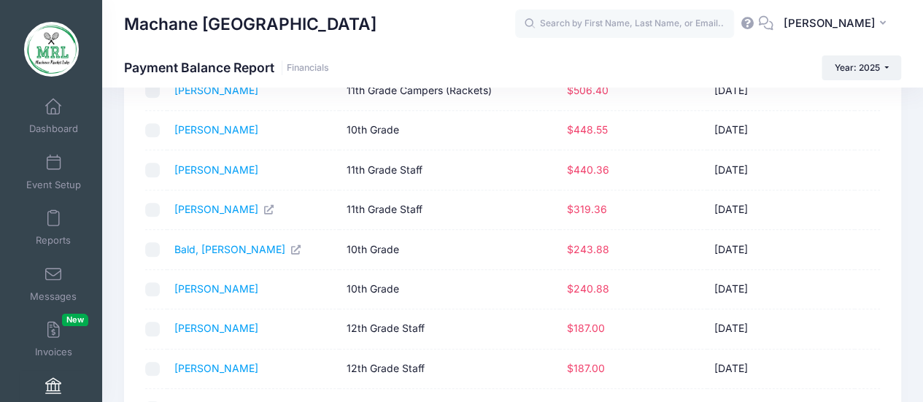
scroll to position [0, 0]
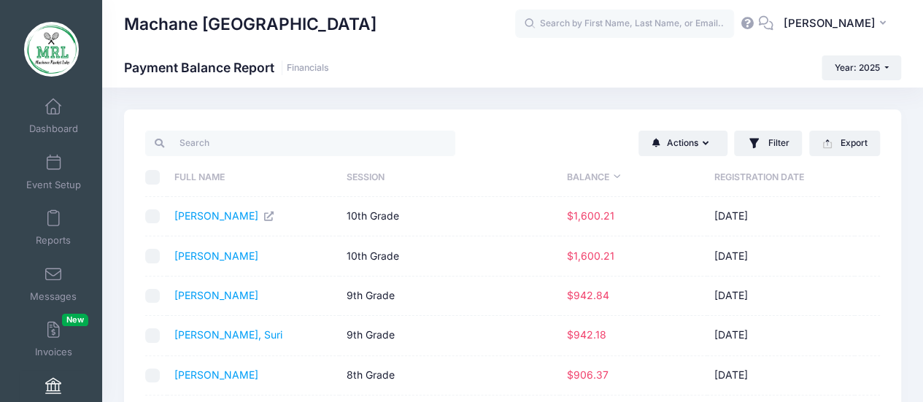
click at [588, 170] on th "Balance" at bounding box center [632, 177] width 147 height 39
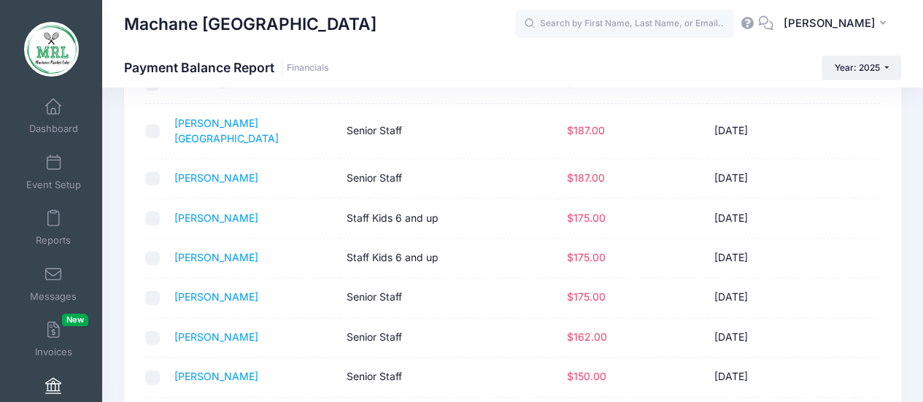
scroll to position [847, 0]
click at [212, 252] on link "Lefkovitz, Henny" at bounding box center [216, 258] width 84 height 12
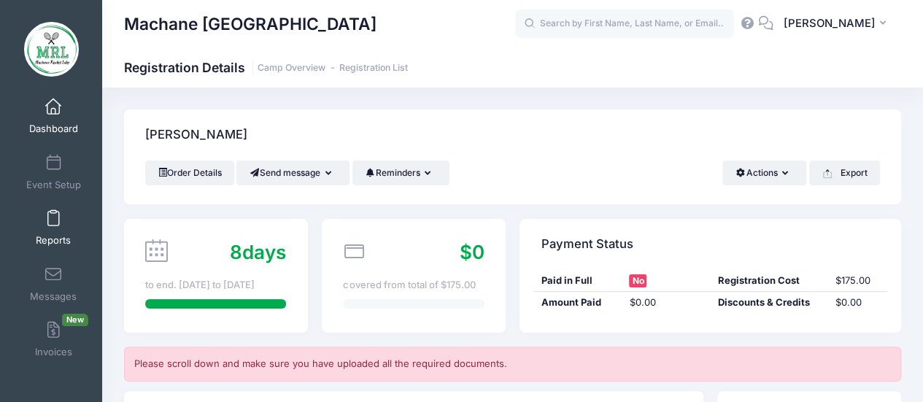
click at [47, 230] on link "Reports" at bounding box center [53, 227] width 69 height 51
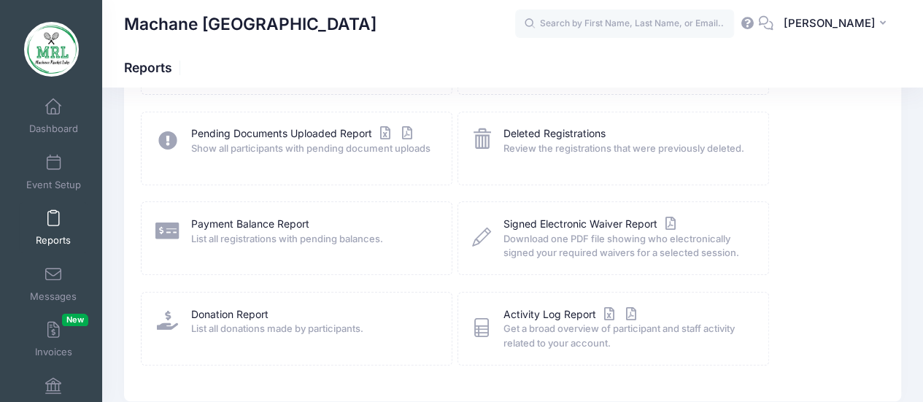
scroll to position [248, 0]
click at [227, 218] on link "Payment Balance Report" at bounding box center [250, 224] width 118 height 15
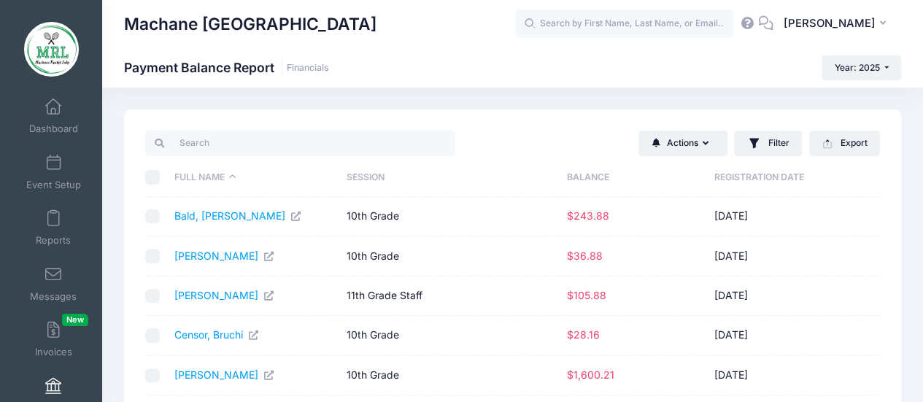
scroll to position [308, 0]
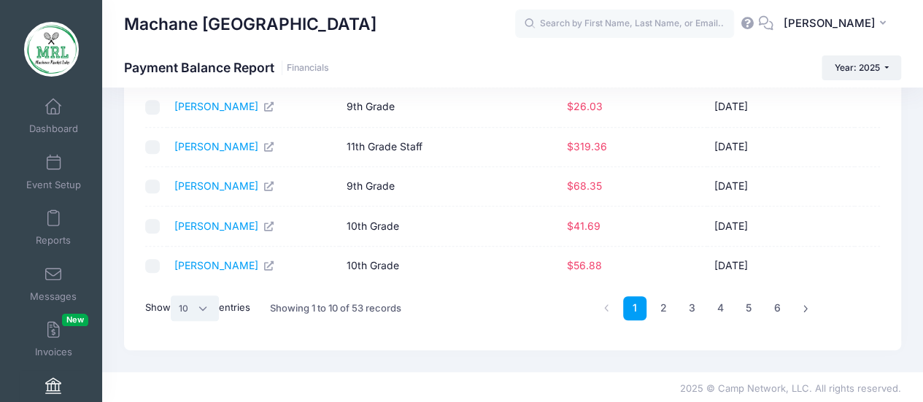
click at [212, 307] on select "All 10 25 50" at bounding box center [195, 307] width 48 height 25
select select "-1"
click at [173, 320] on select "All 10 25 50" at bounding box center [195, 307] width 48 height 25
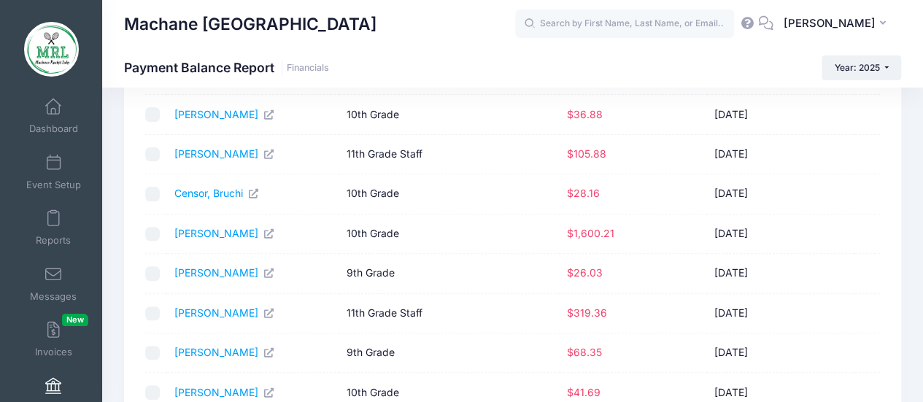
scroll to position [0, 0]
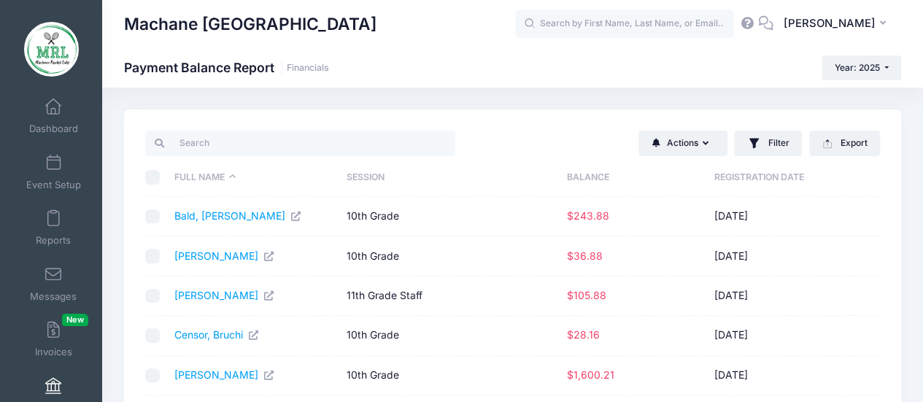
click at [588, 171] on th "Balance" at bounding box center [632, 177] width 147 height 39
click at [599, 170] on th "Balance" at bounding box center [632, 177] width 147 height 39
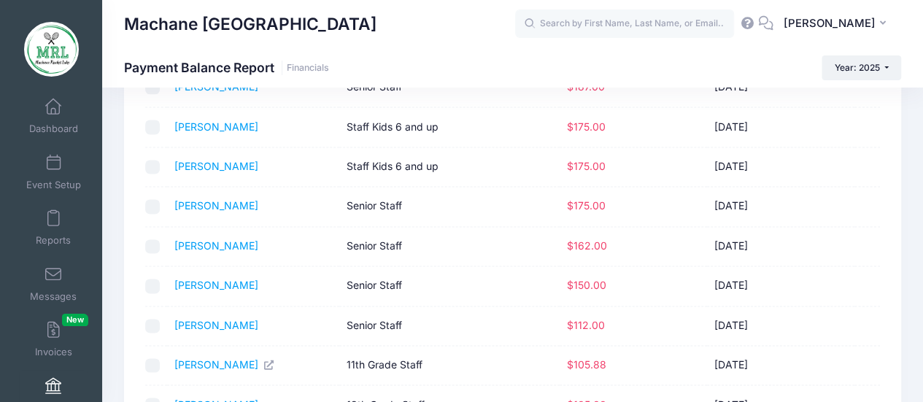
scroll to position [939, 0]
